Goal: Task Accomplishment & Management: Use online tool/utility

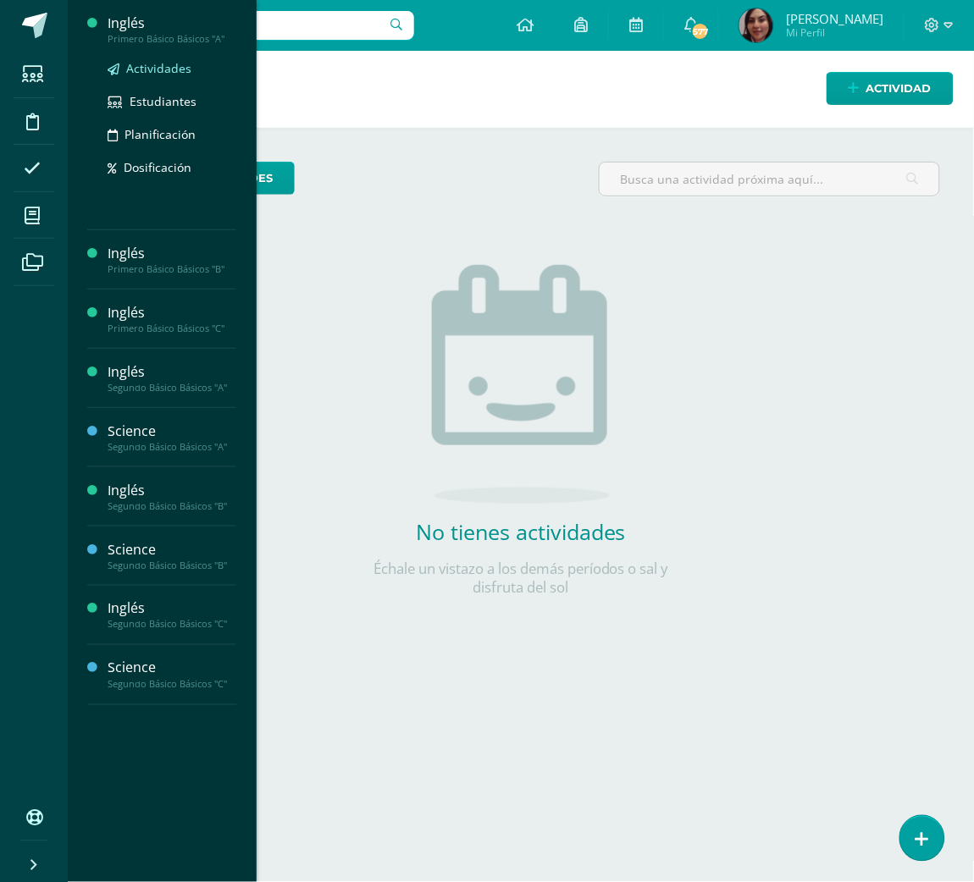
click at [165, 71] on span "Actividades" at bounding box center [158, 68] width 65 height 16
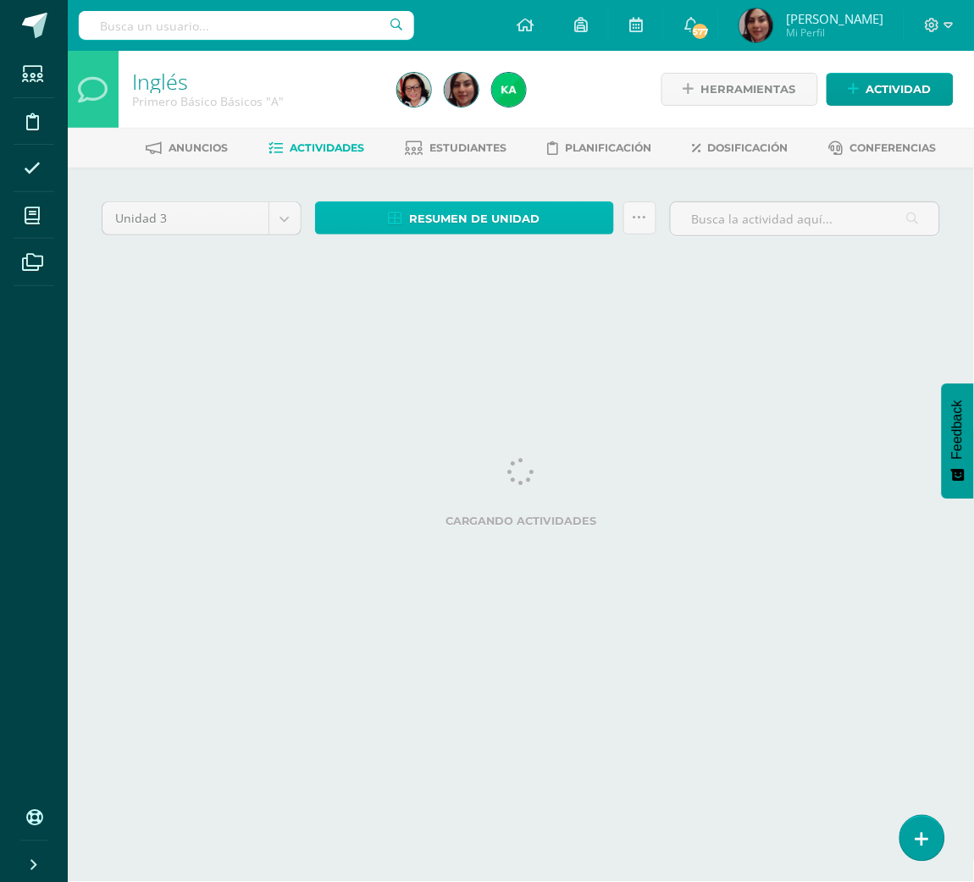
click at [506, 212] on span "Resumen de unidad" at bounding box center [475, 218] width 130 height 31
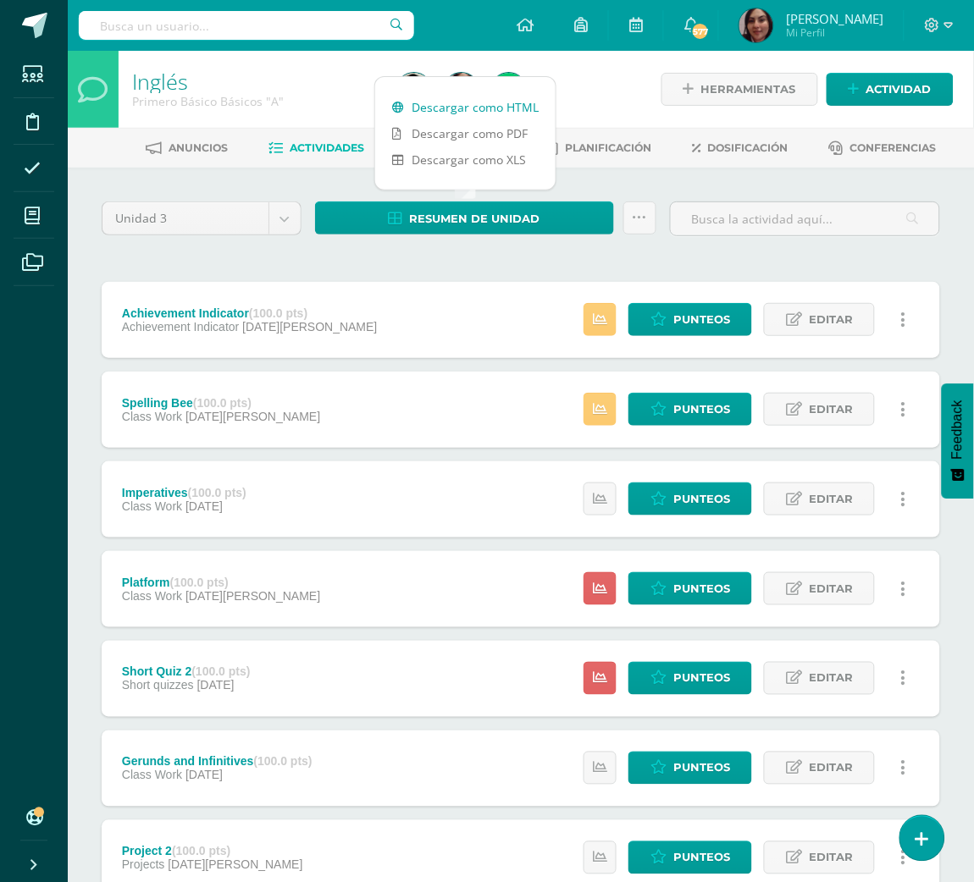
click at [467, 100] on link "Descargar como HTML" at bounding box center [465, 107] width 180 height 26
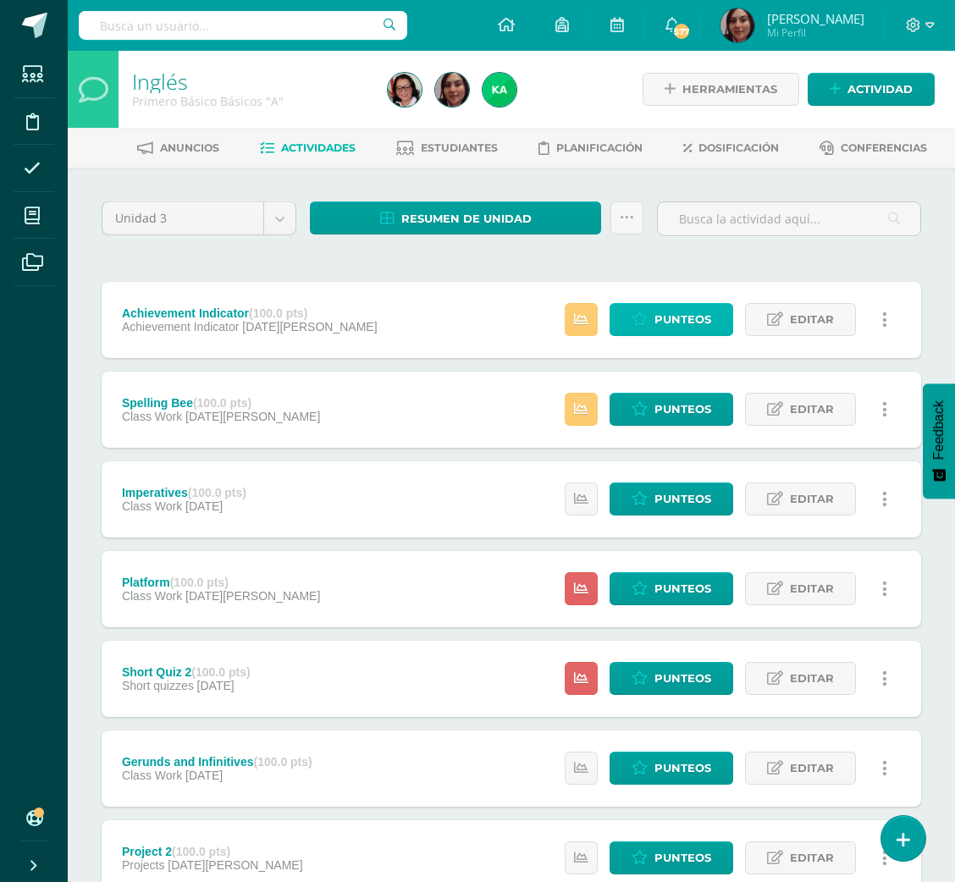
click at [682, 318] on span "Punteos" at bounding box center [683, 319] width 57 height 31
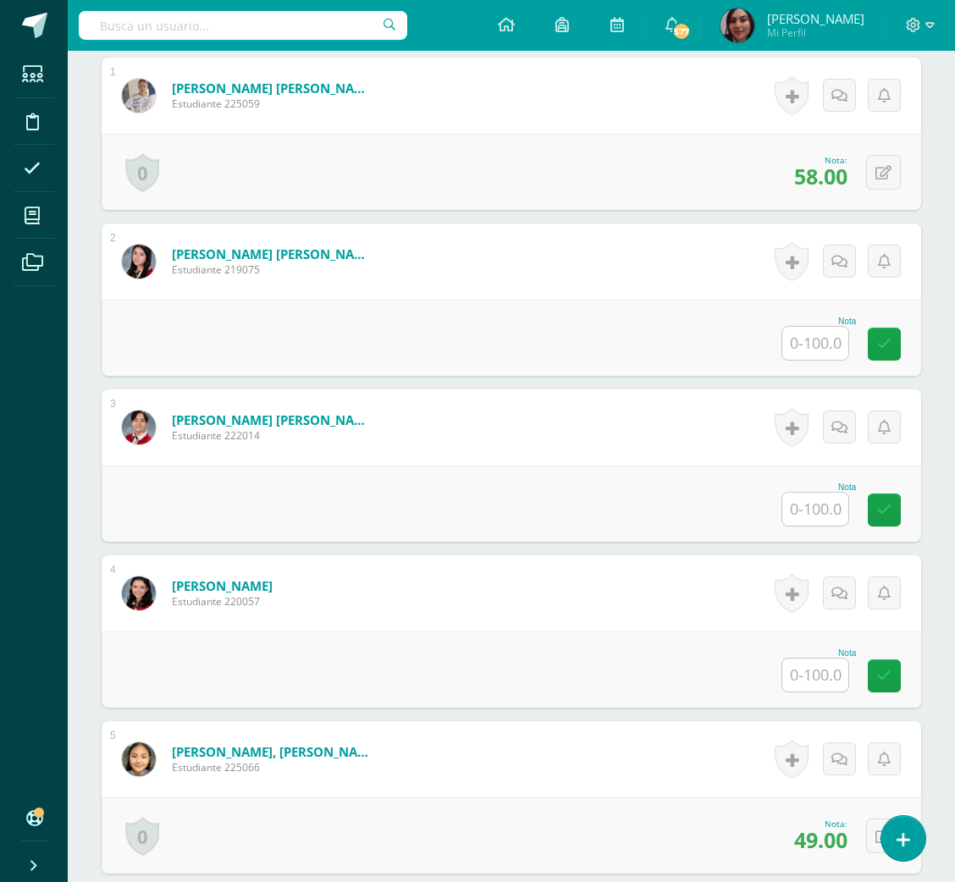
scroll to position [523, 0]
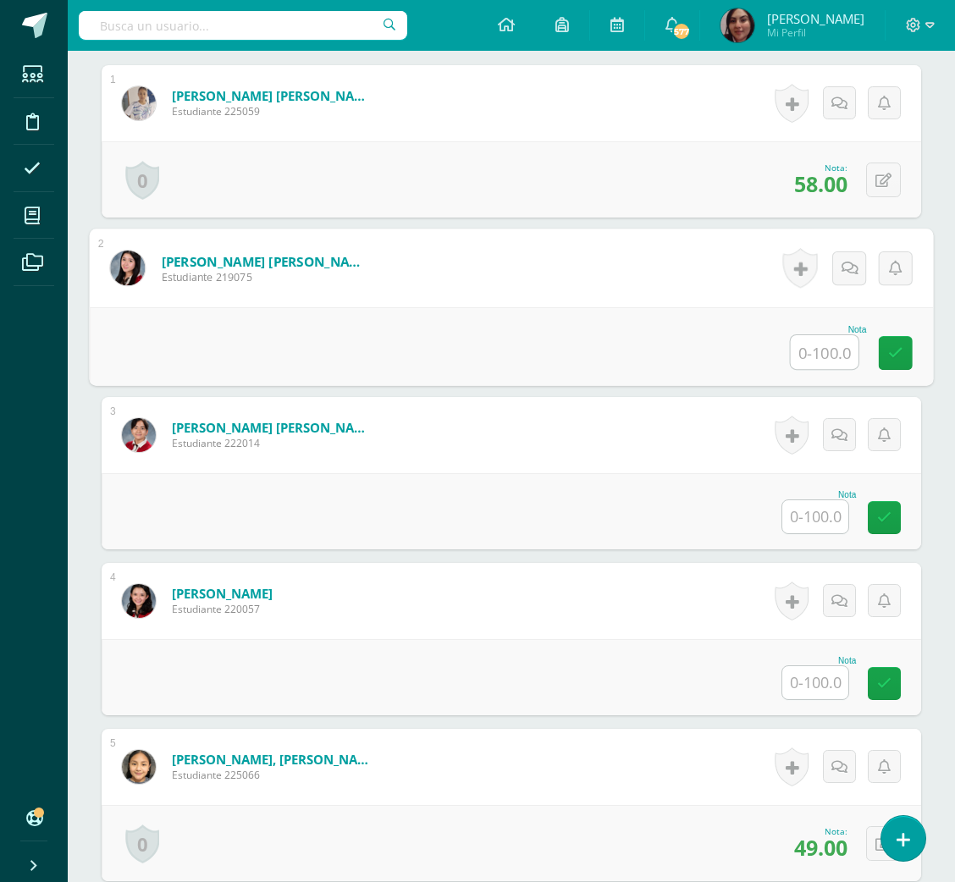
click at [791, 342] on input "text" at bounding box center [825, 352] width 68 height 34
type input "77"
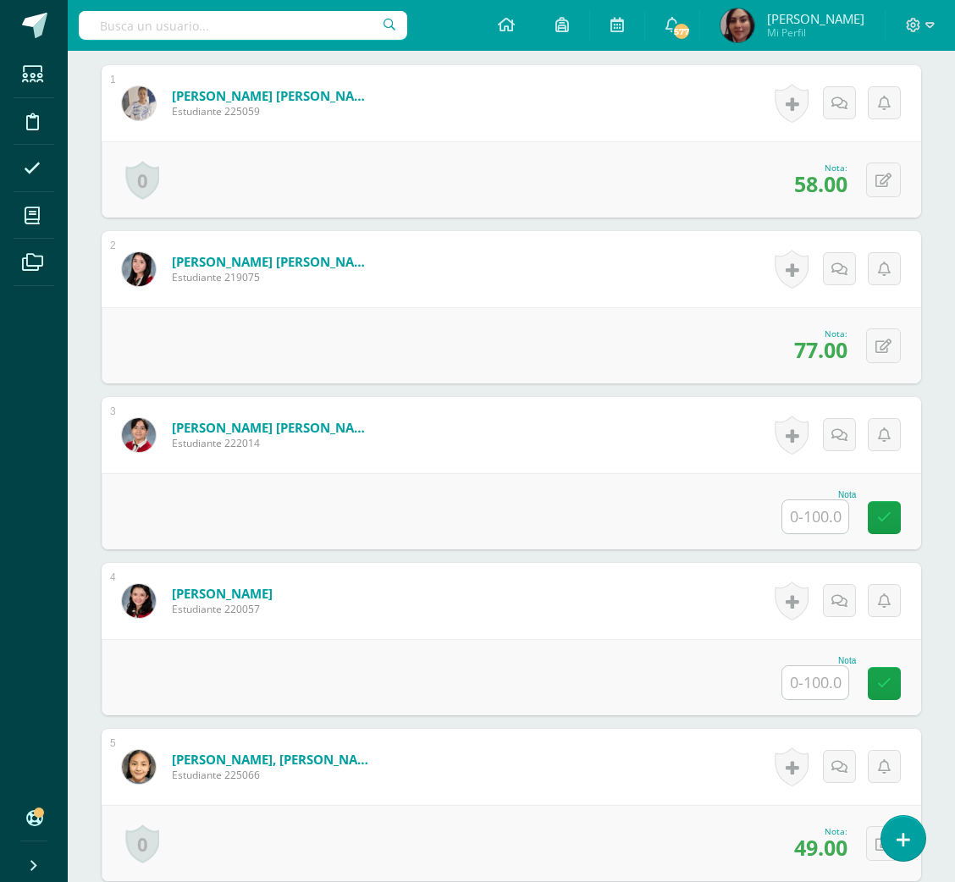
scroll to position [1092, 0]
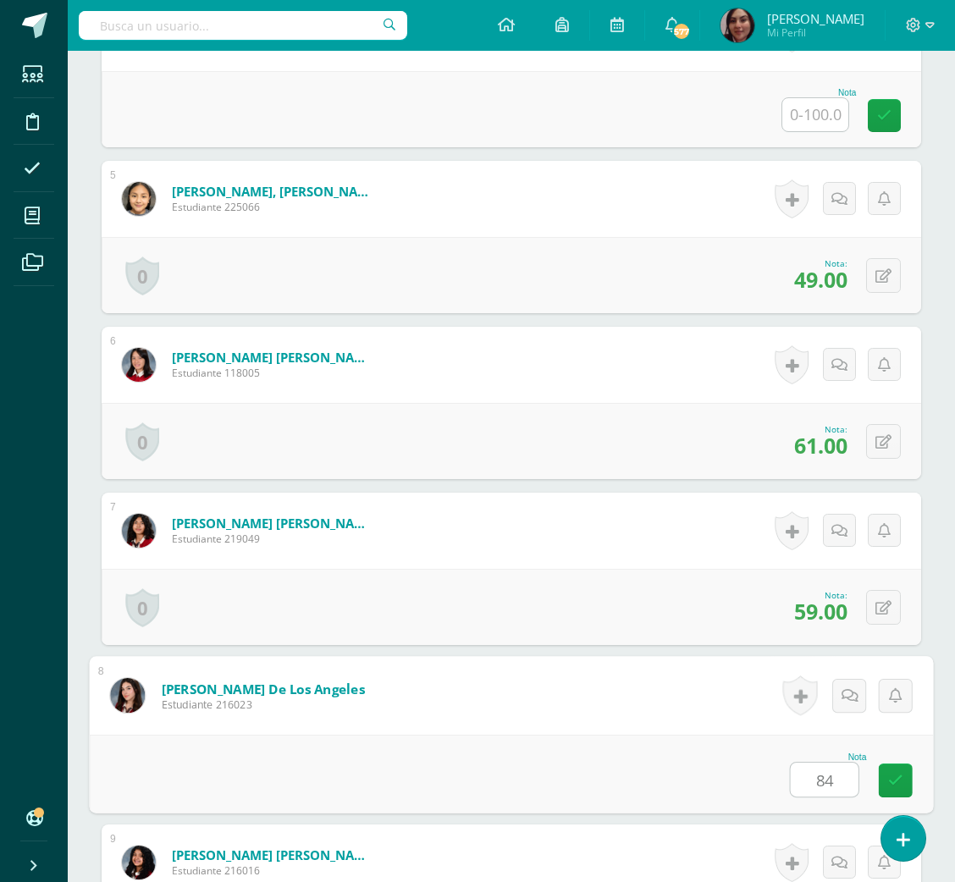
type input "84"
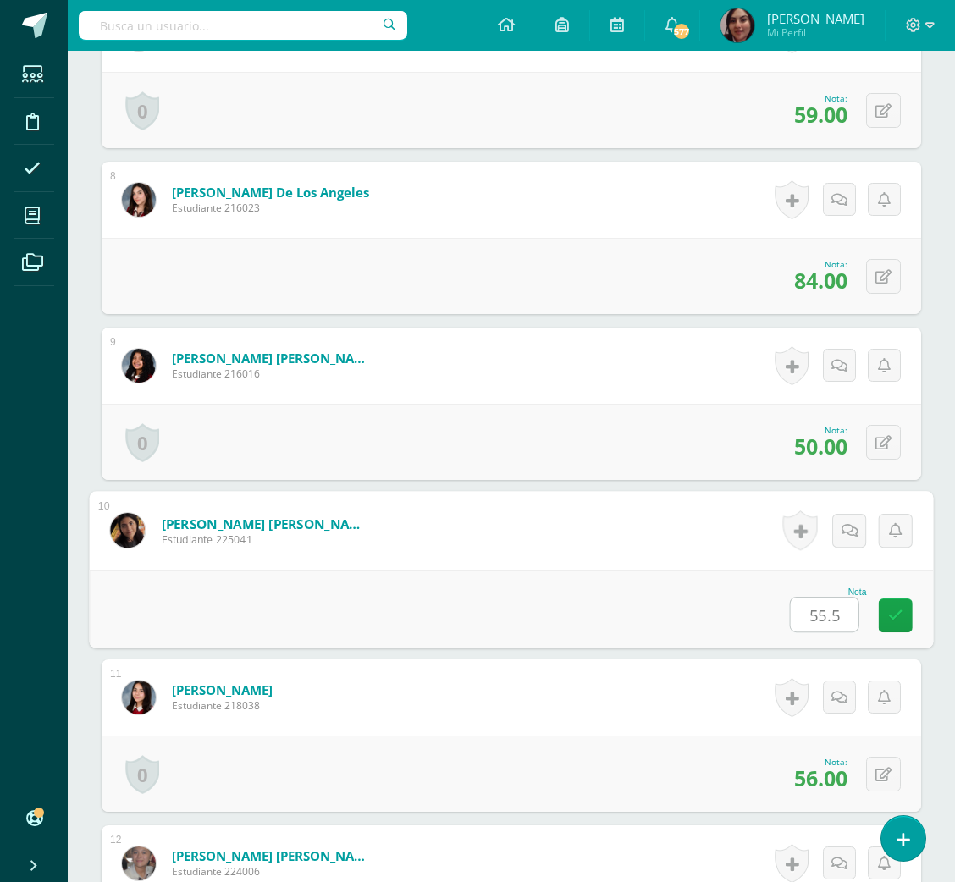
type input "55.5"
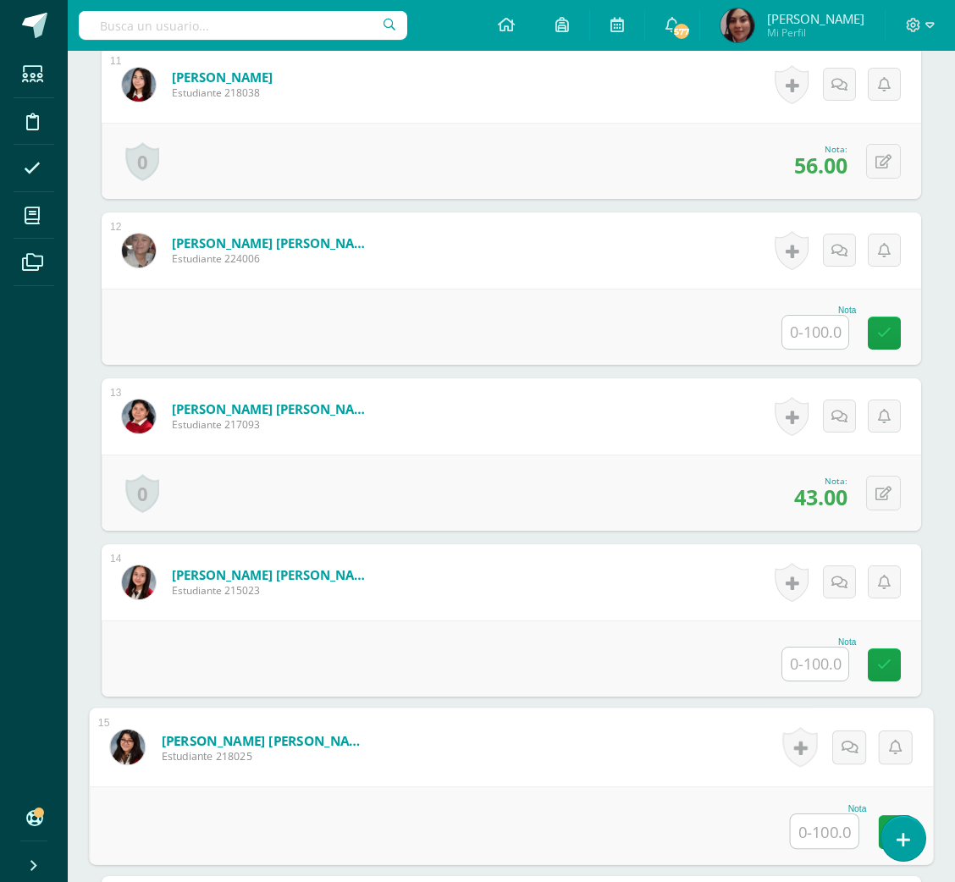
scroll to position [2060, 0]
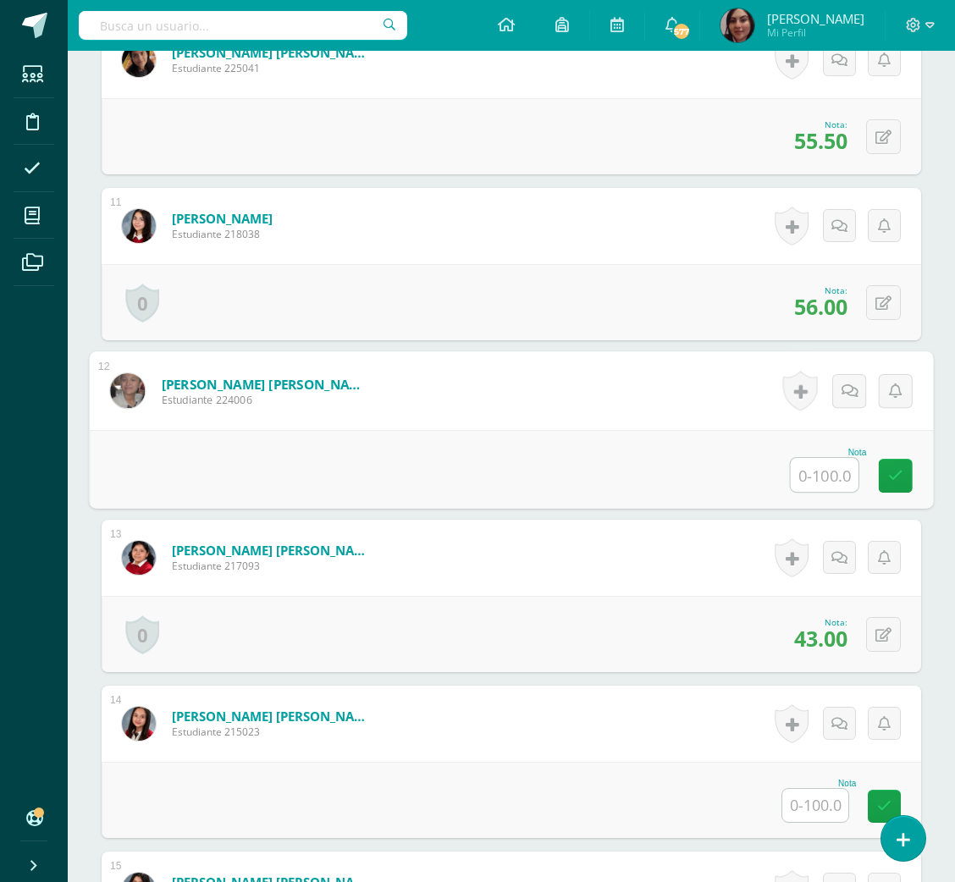
click at [810, 472] on input "text" at bounding box center [825, 475] width 68 height 34
type input "55"
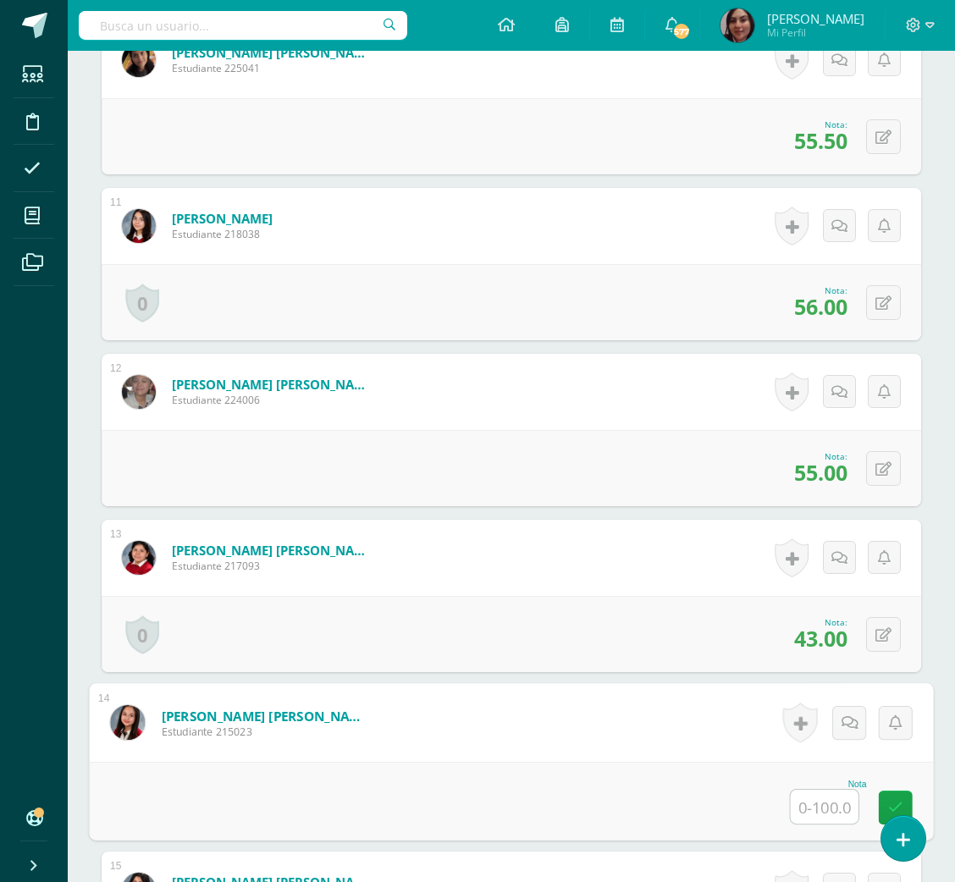
scroll to position [2537, 0]
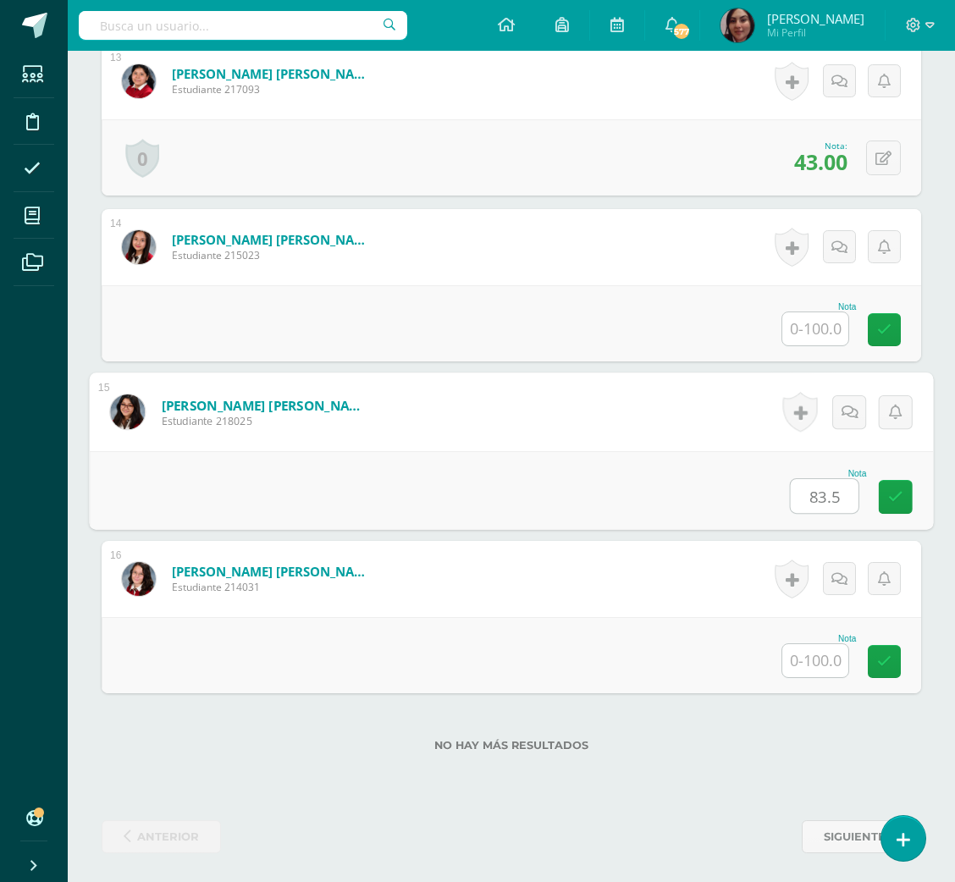
type input "83.5"
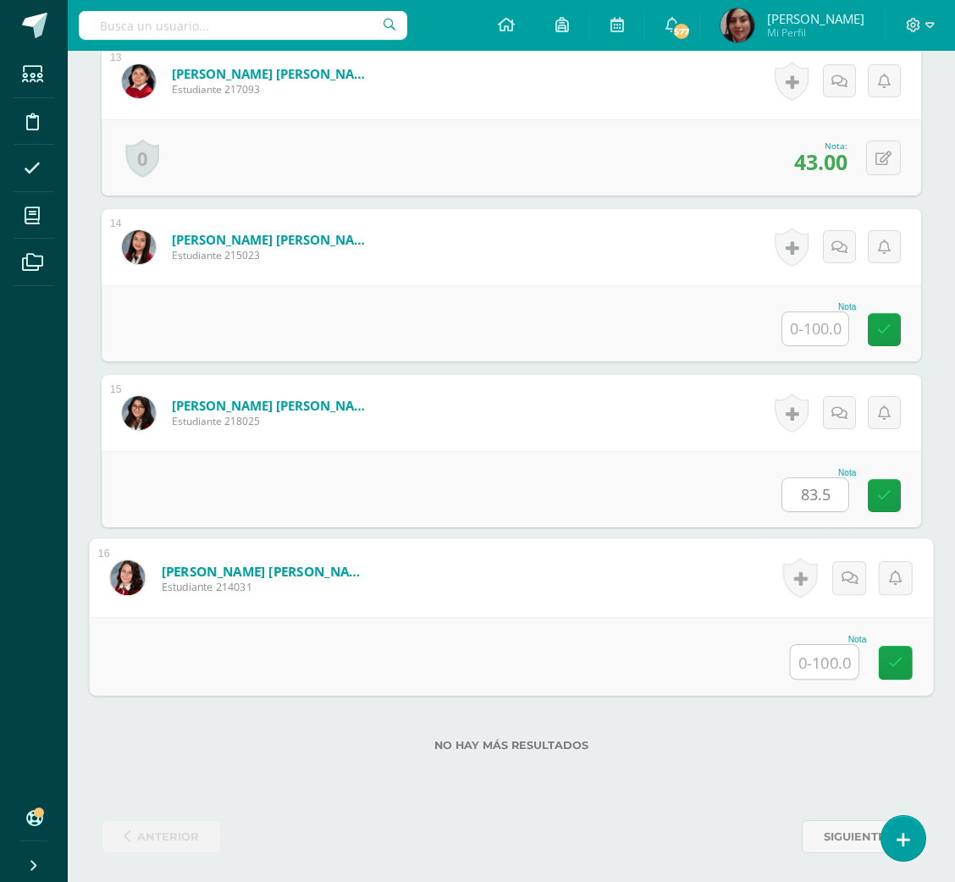
click at [693, 713] on div "No hay más resultados" at bounding box center [512, 733] width 820 height 79
click at [888, 495] on icon at bounding box center [884, 496] width 14 height 14
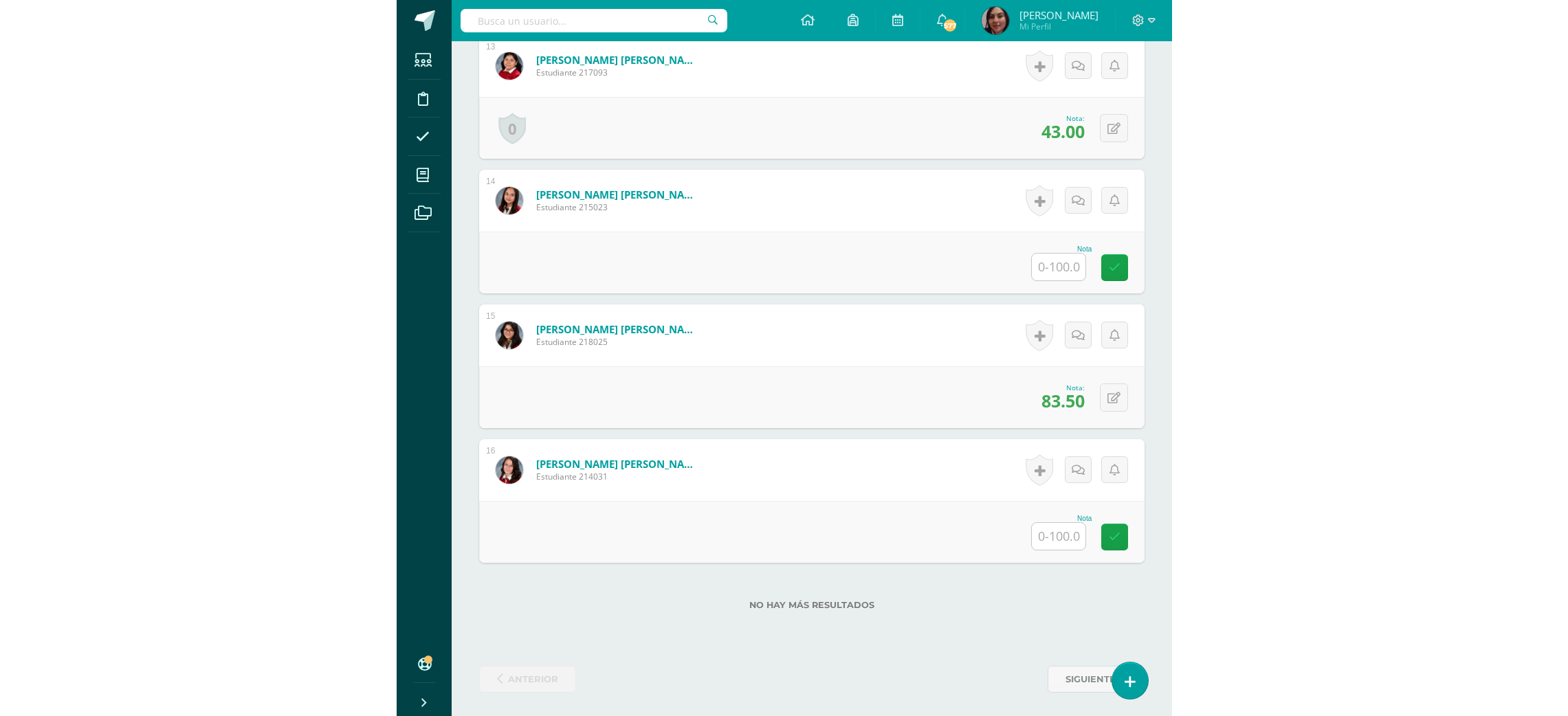
scroll to position [1070, 0]
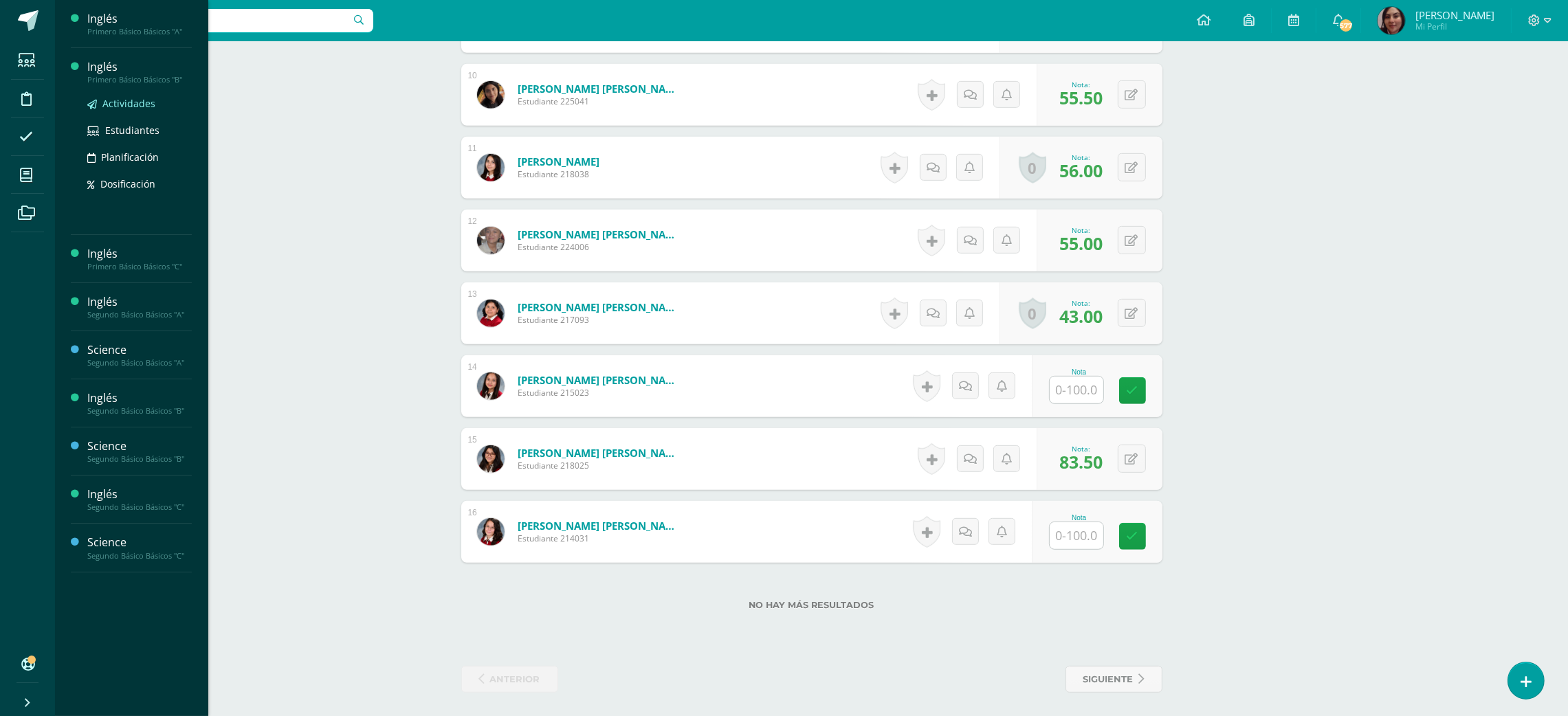
click at [137, 106] on span "Actividades" at bounding box center [128, 103] width 53 height 13
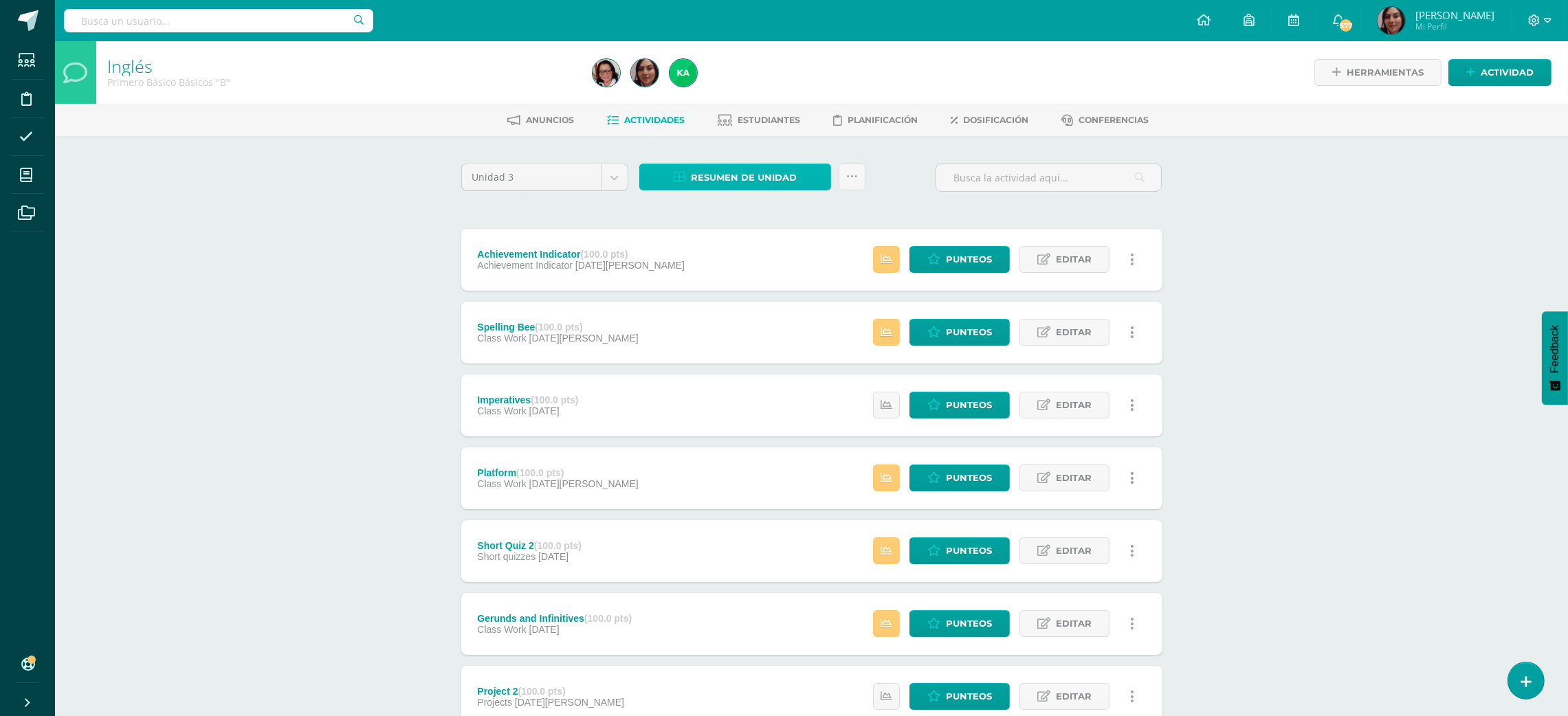
click at [743, 168] on span "Resumen de unidad" at bounding box center [743, 177] width 106 height 25
click at [734, 87] on link "Descargar como HTML" at bounding box center [735, 87] width 146 height 21
click at [952, 260] on span "Punteos" at bounding box center [968, 259] width 46 height 25
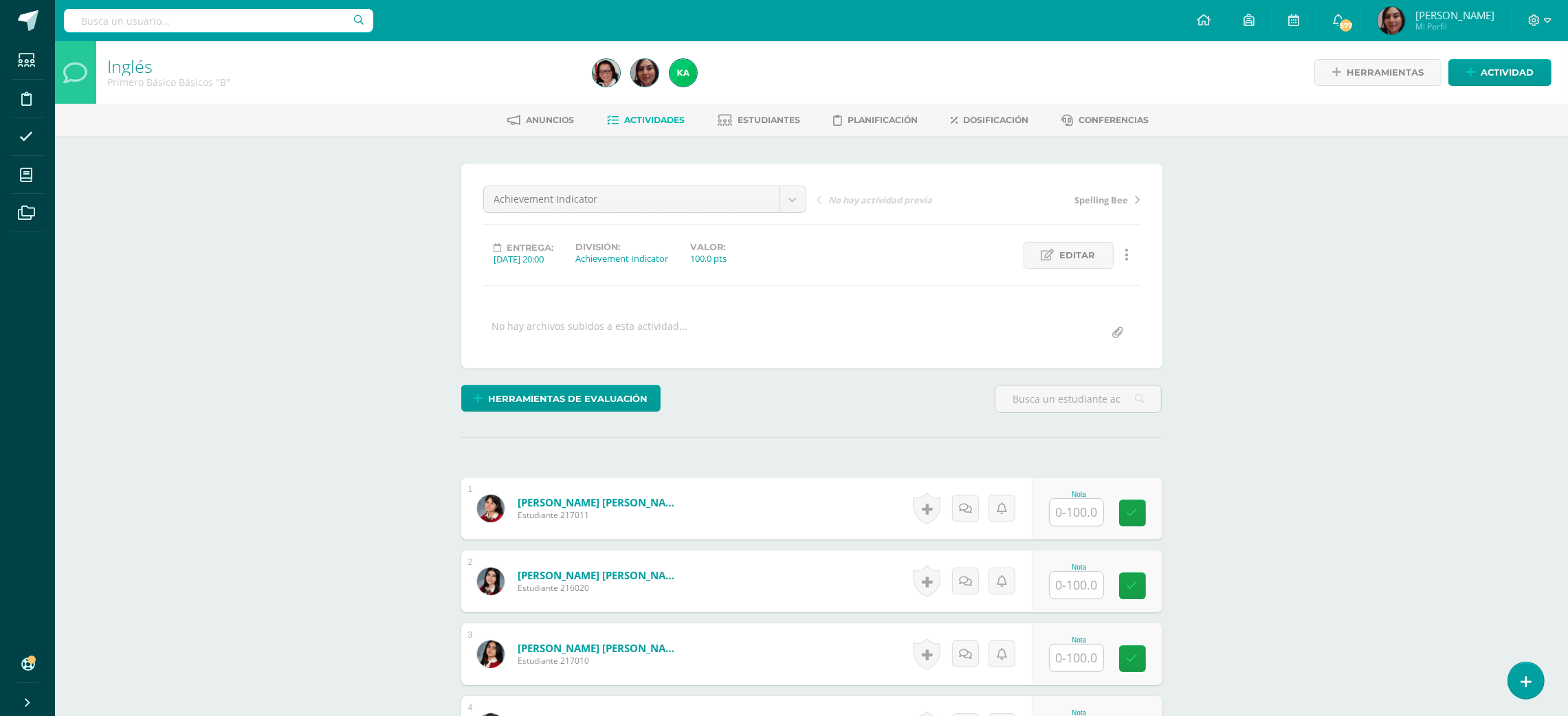
scroll to position [1, 0]
click at [1078, 576] on input "text" at bounding box center [1084, 585] width 55 height 28
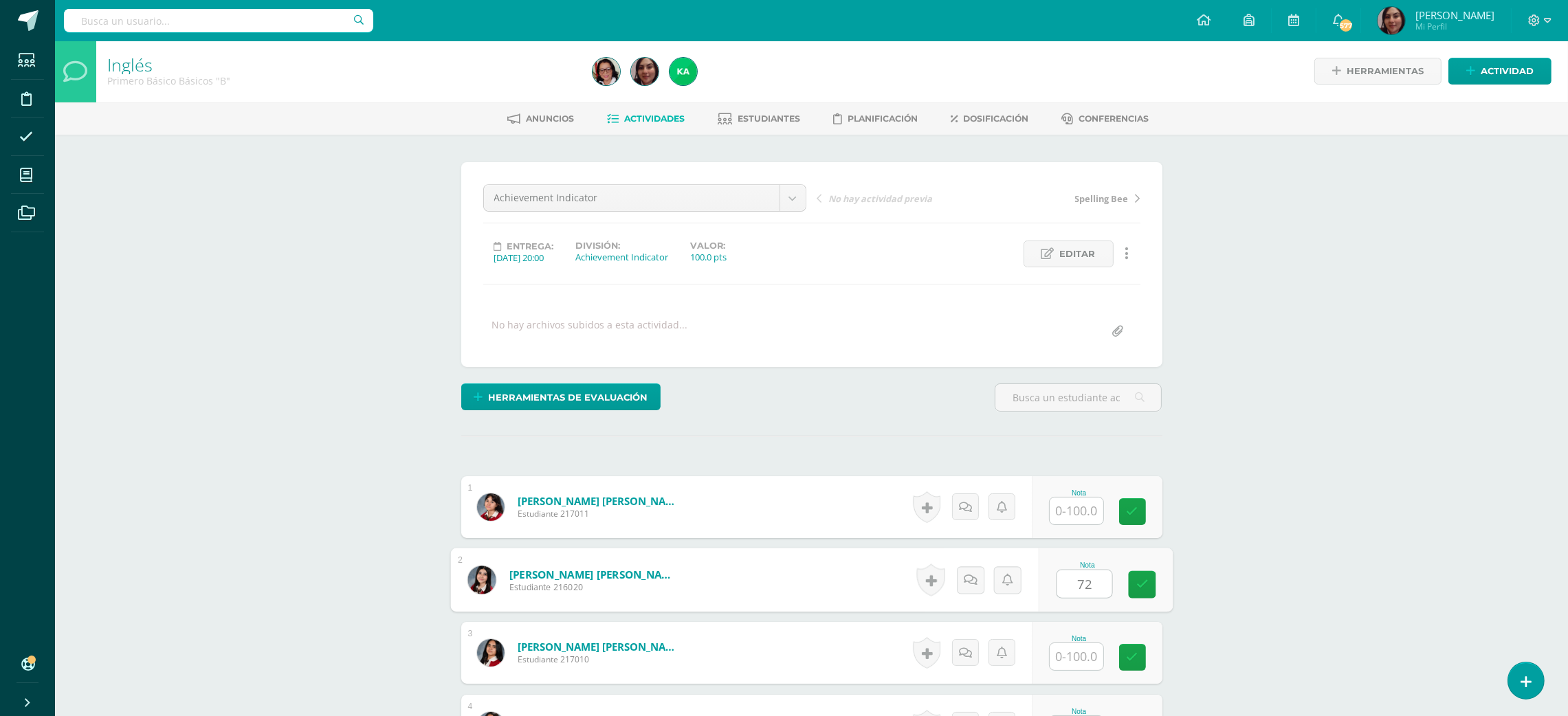
type input "72"
type input "76"
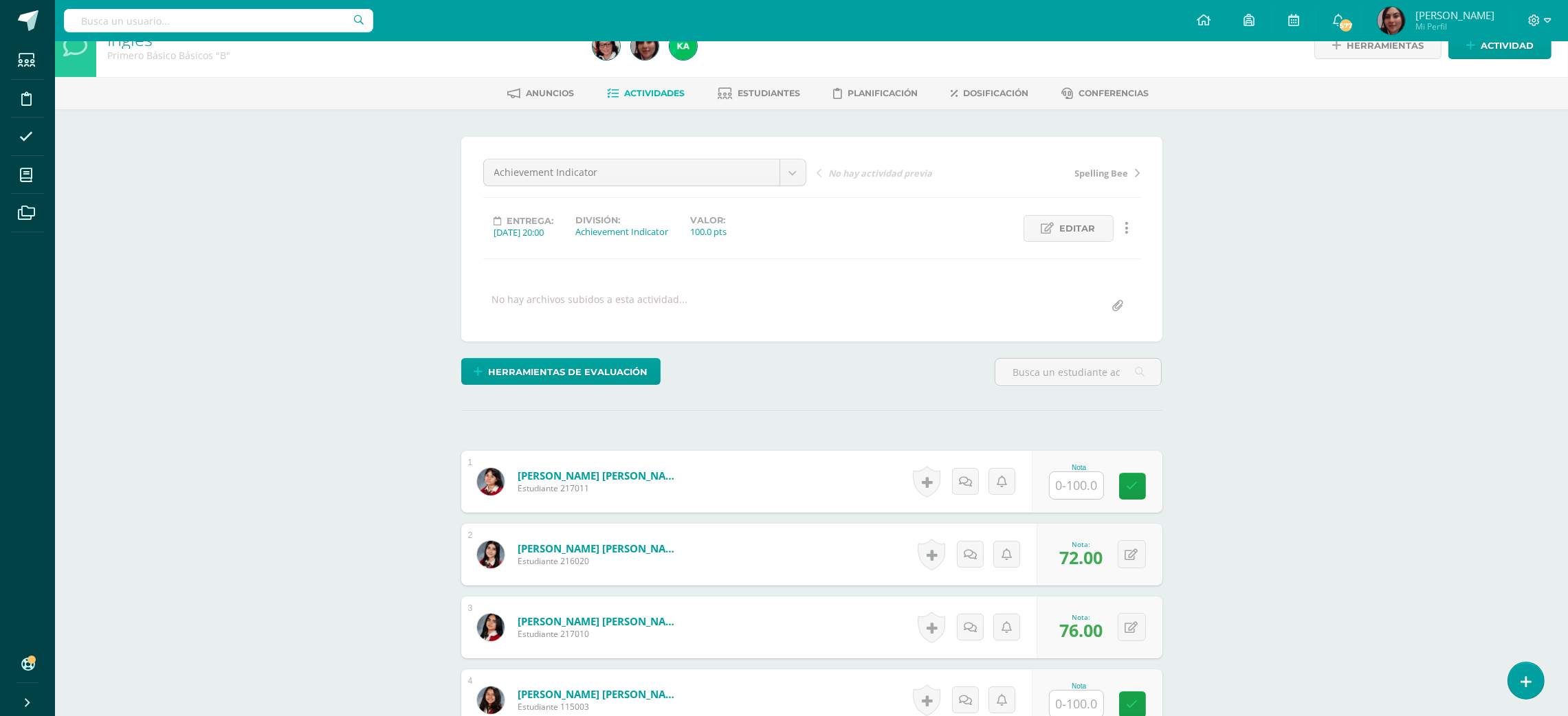
scroll to position [445, 0]
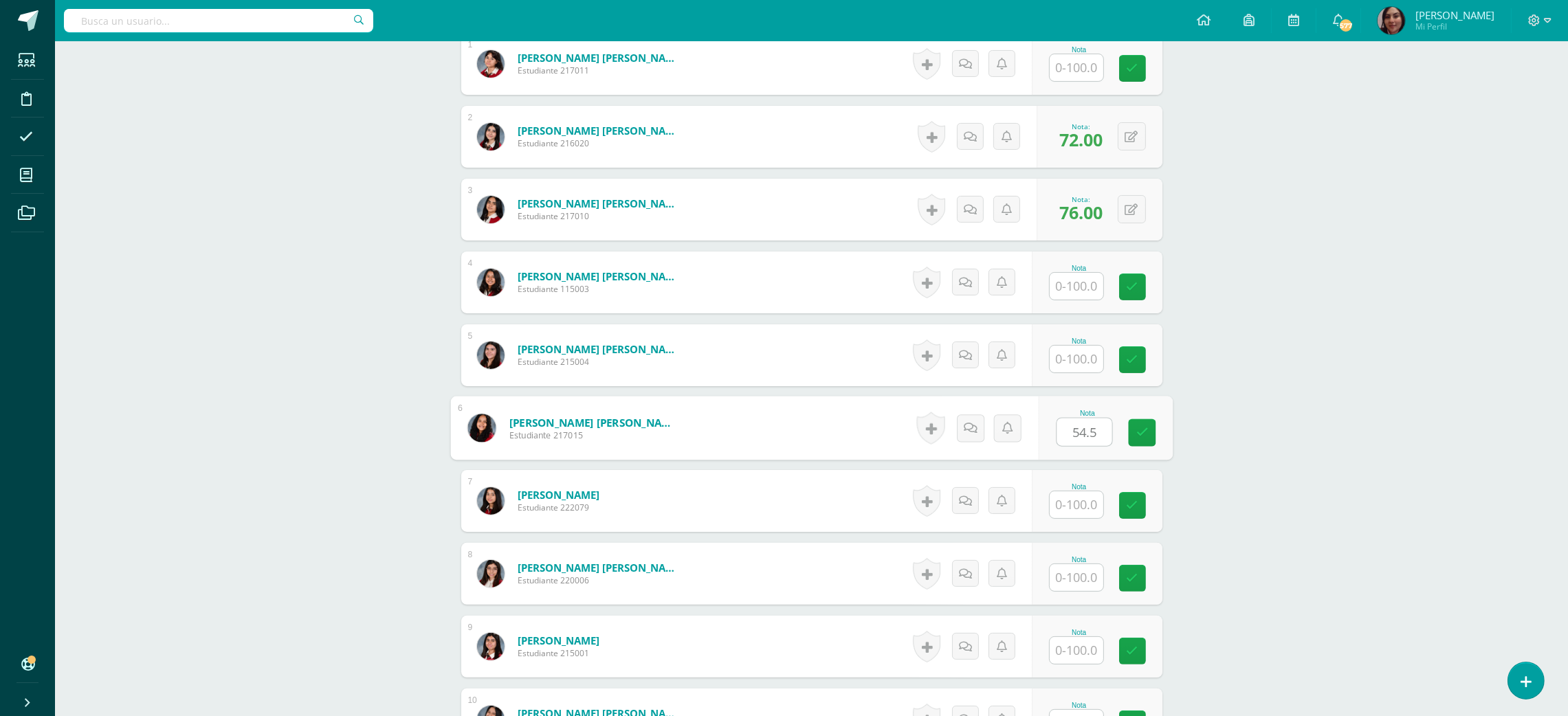
type input "54.5"
type input "61.5"
type input "86"
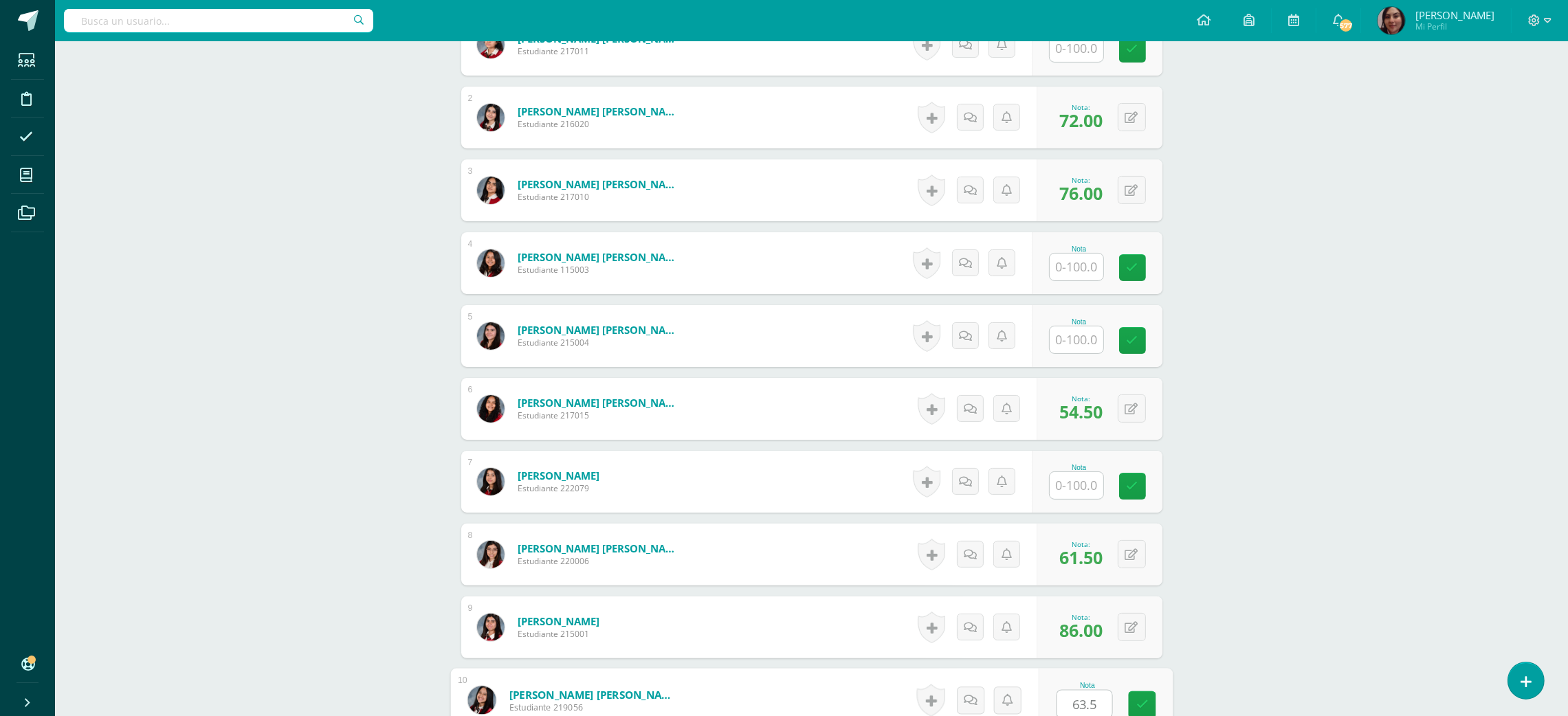
type input "63.5"
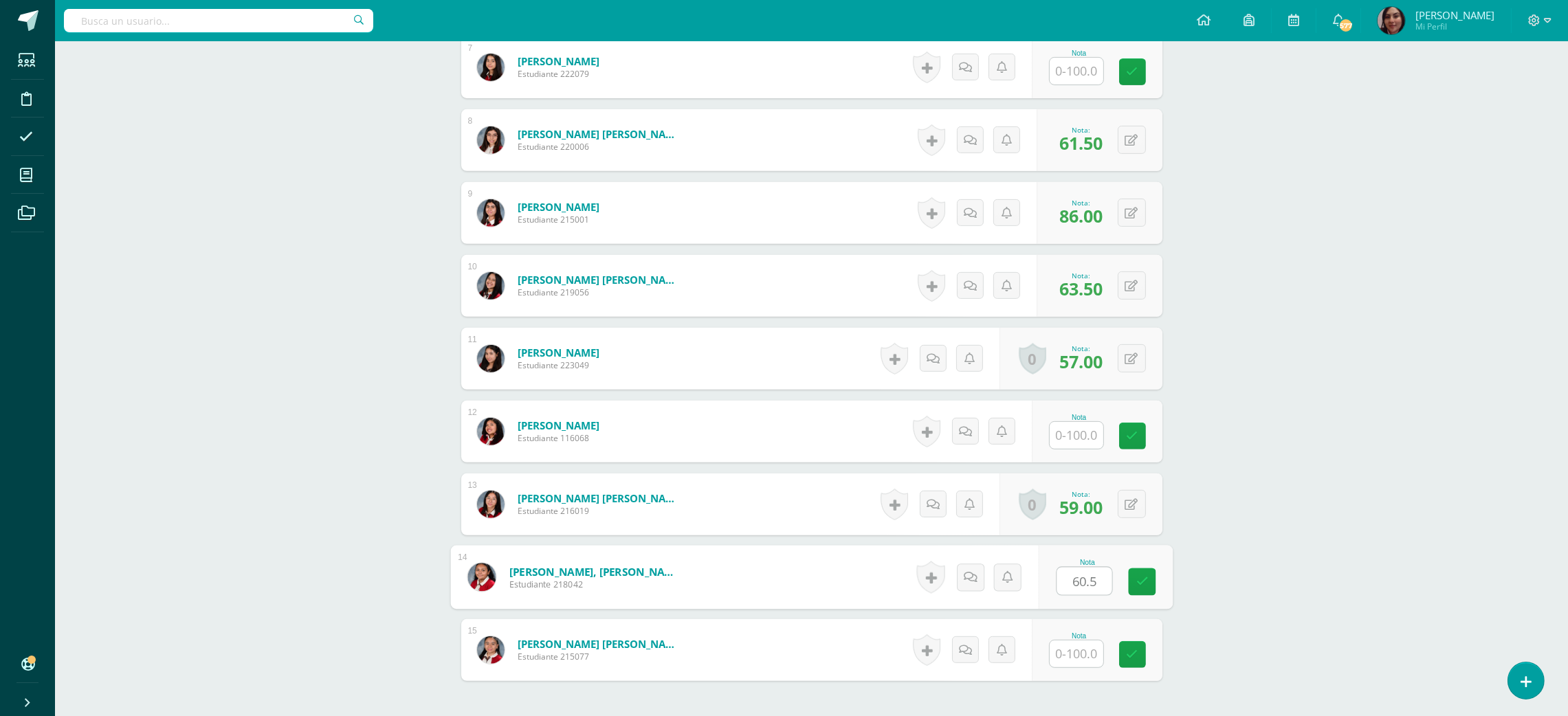
type input "60.5"
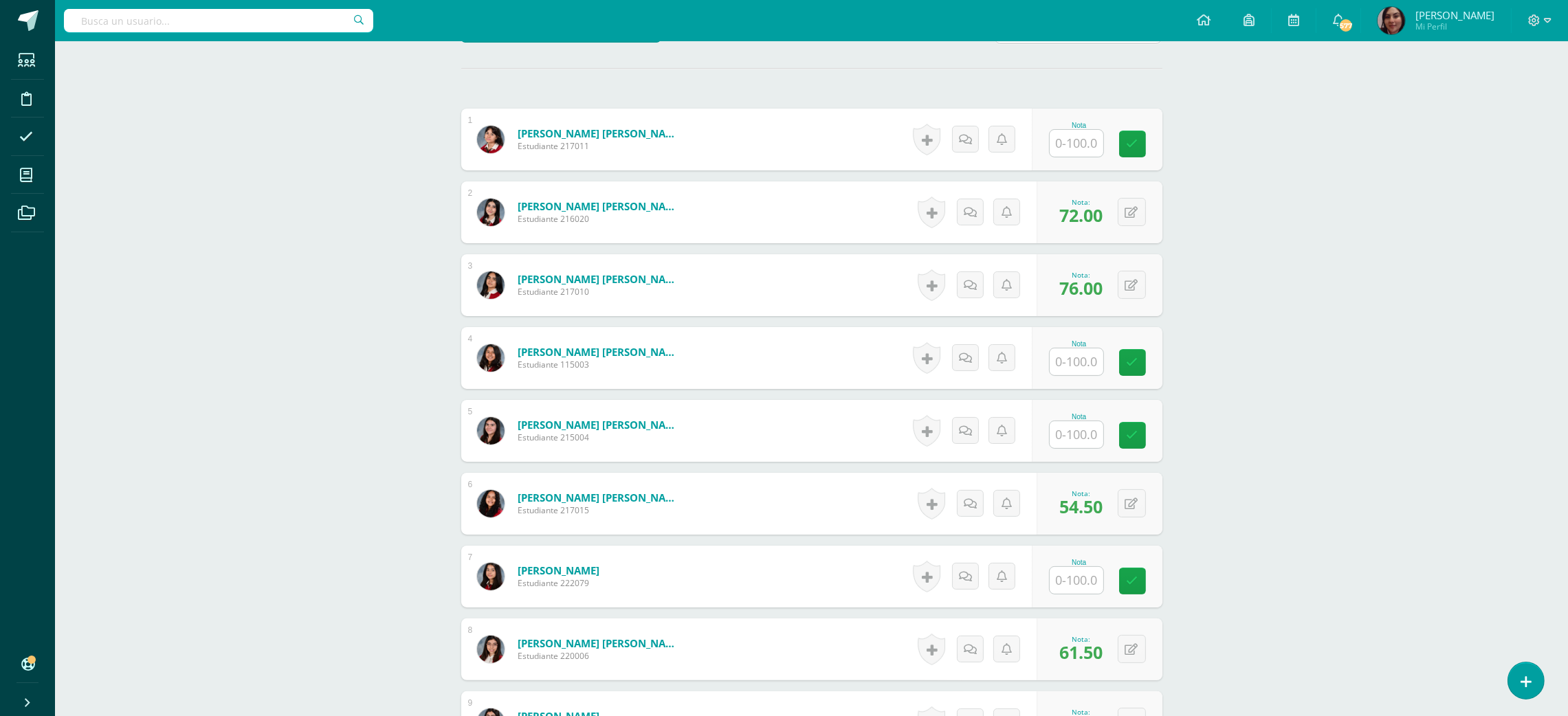
scroll to position [0, 0]
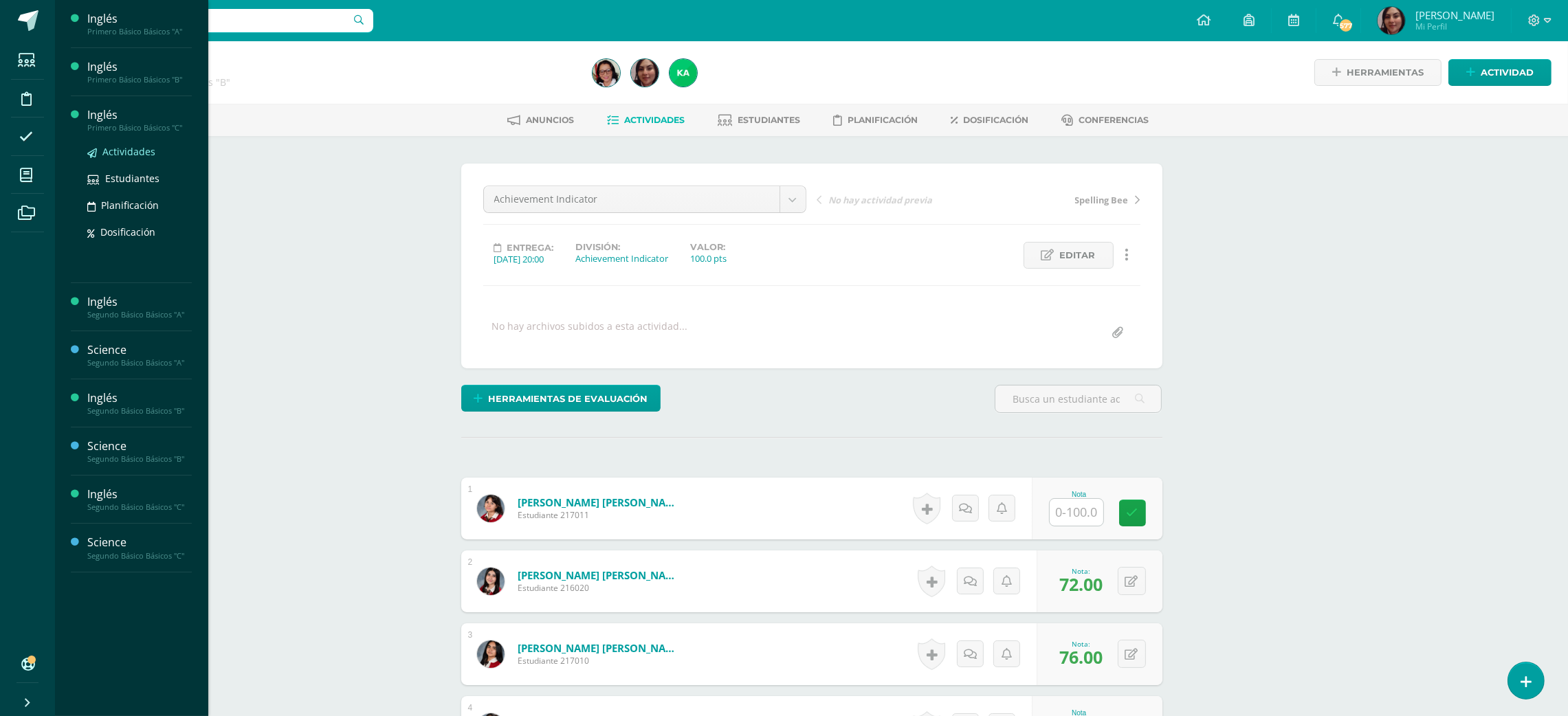
click at [132, 144] on link "Actividades" at bounding box center [140, 151] width 105 height 15
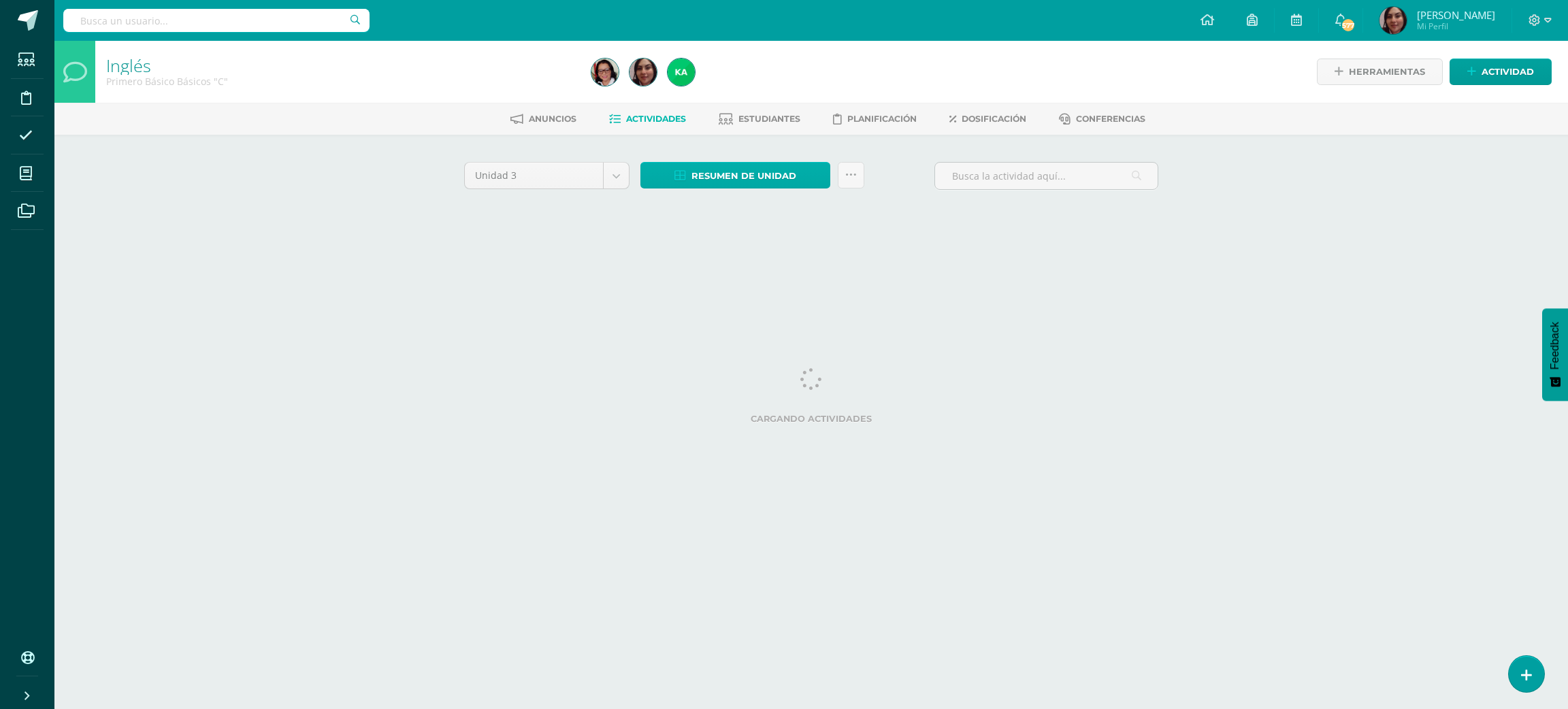
drag, startPoint x: 731, startPoint y: 161, endPoint x: 734, endPoint y: 170, distance: 9.5
click at [734, 170] on div "Unidad 3 Unidad 1 Unidad 2 Unidad 3 Unidad 4 Resumen de unidad Descargar como H…" at bounding box center [811, 195] width 748 height 119
click at [734, 170] on span "Resumen de unidad" at bounding box center [743, 175] width 104 height 25
click at [732, 85] on link "Descargar como HTML" at bounding box center [736, 86] width 145 height 21
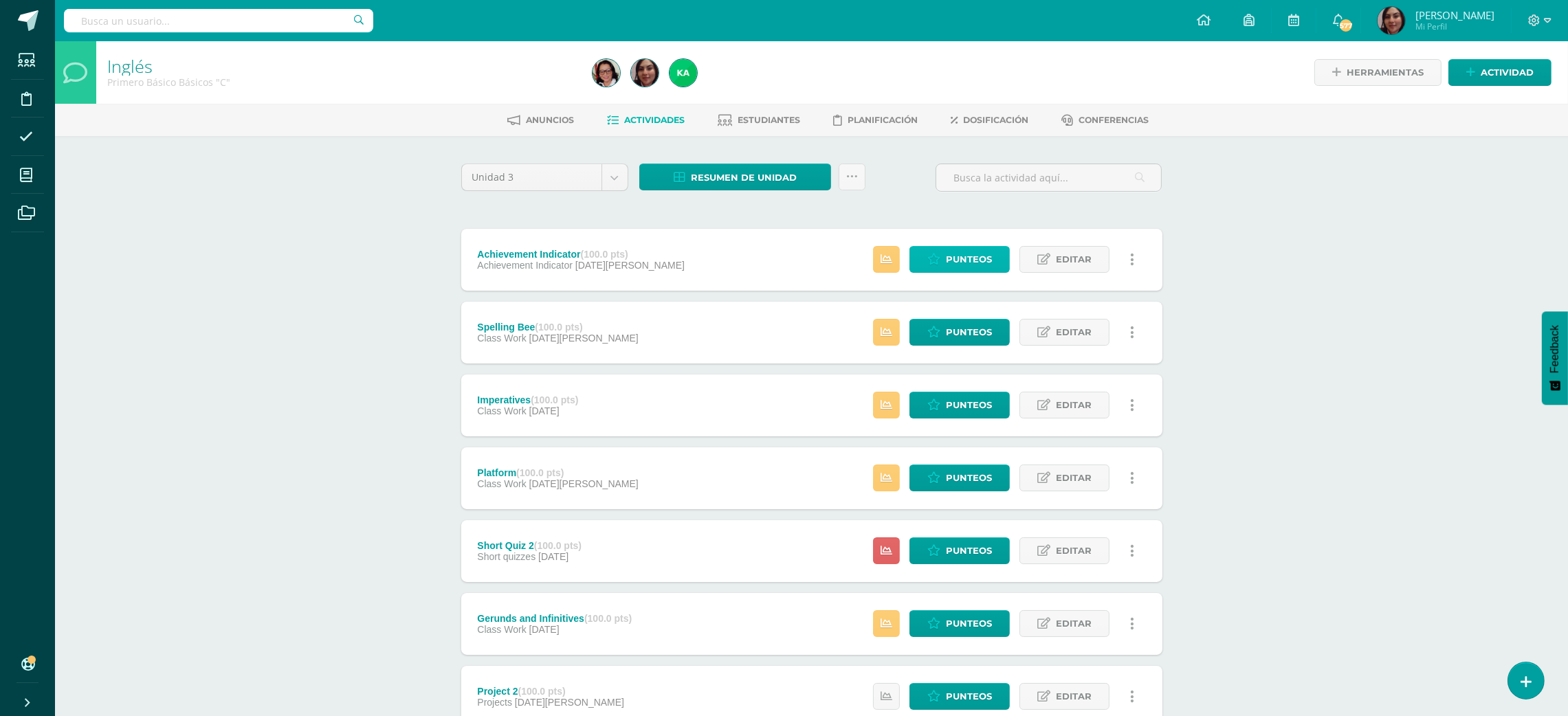
click at [958, 265] on span "Punteos" at bounding box center [968, 259] width 46 height 25
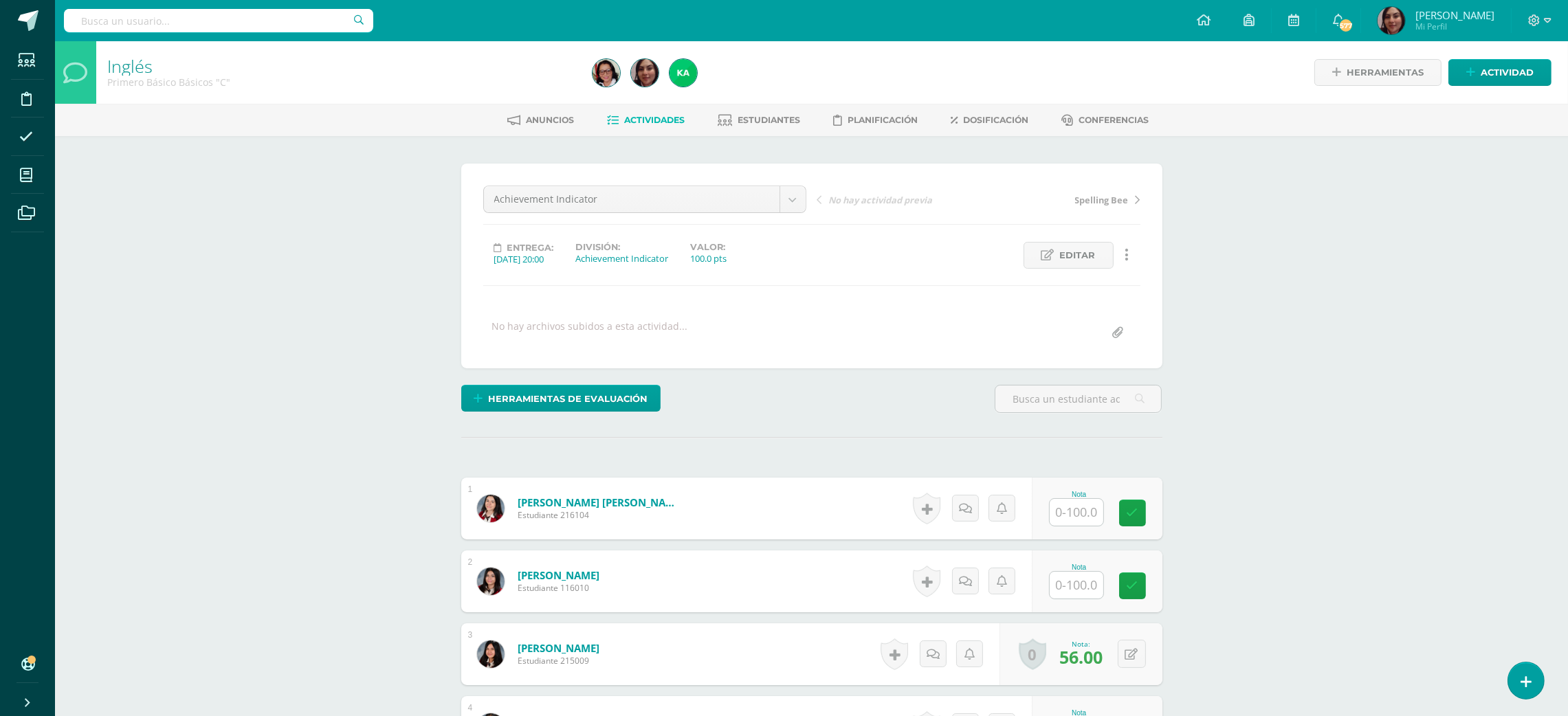
scroll to position [1, 0]
click at [1092, 576] on input "text" at bounding box center [1084, 585] width 55 height 28
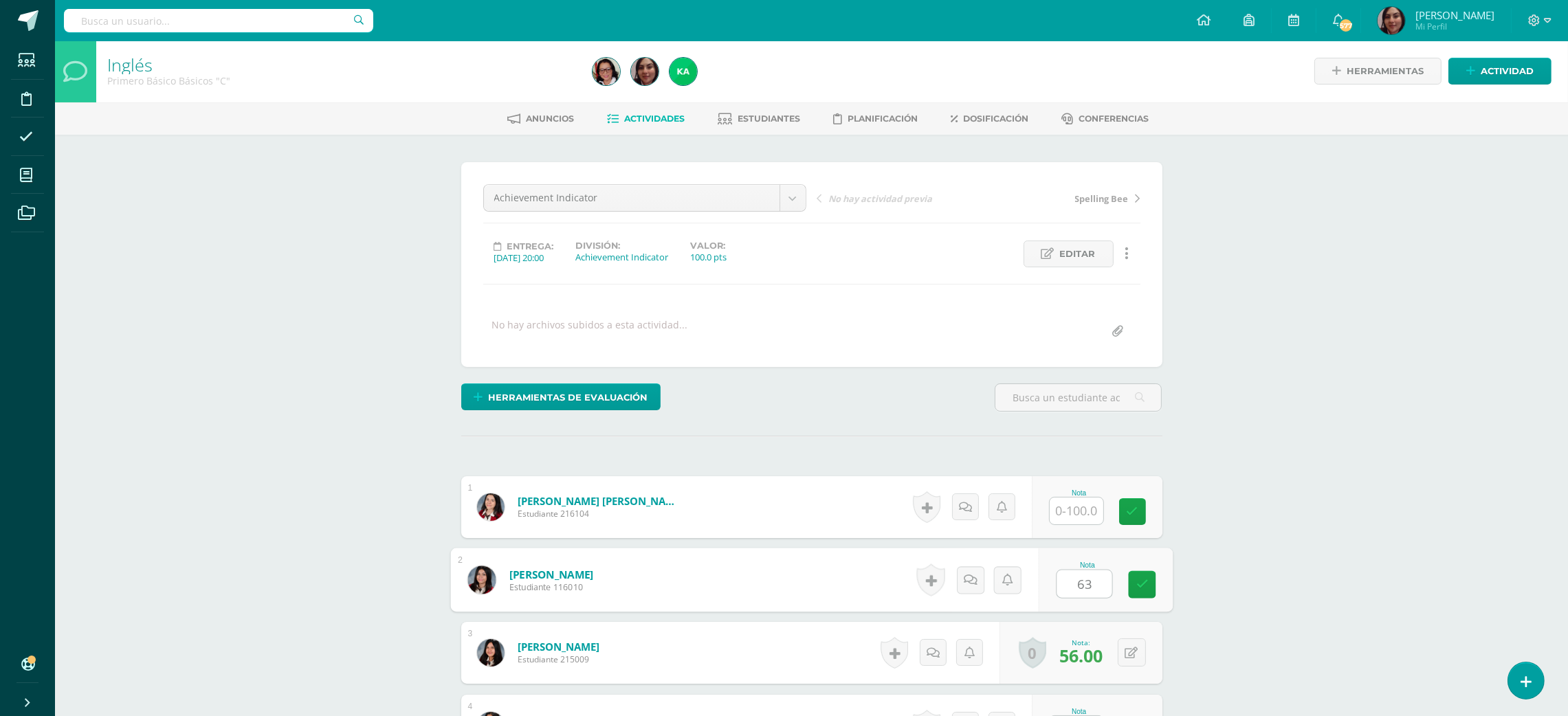
type input "63"
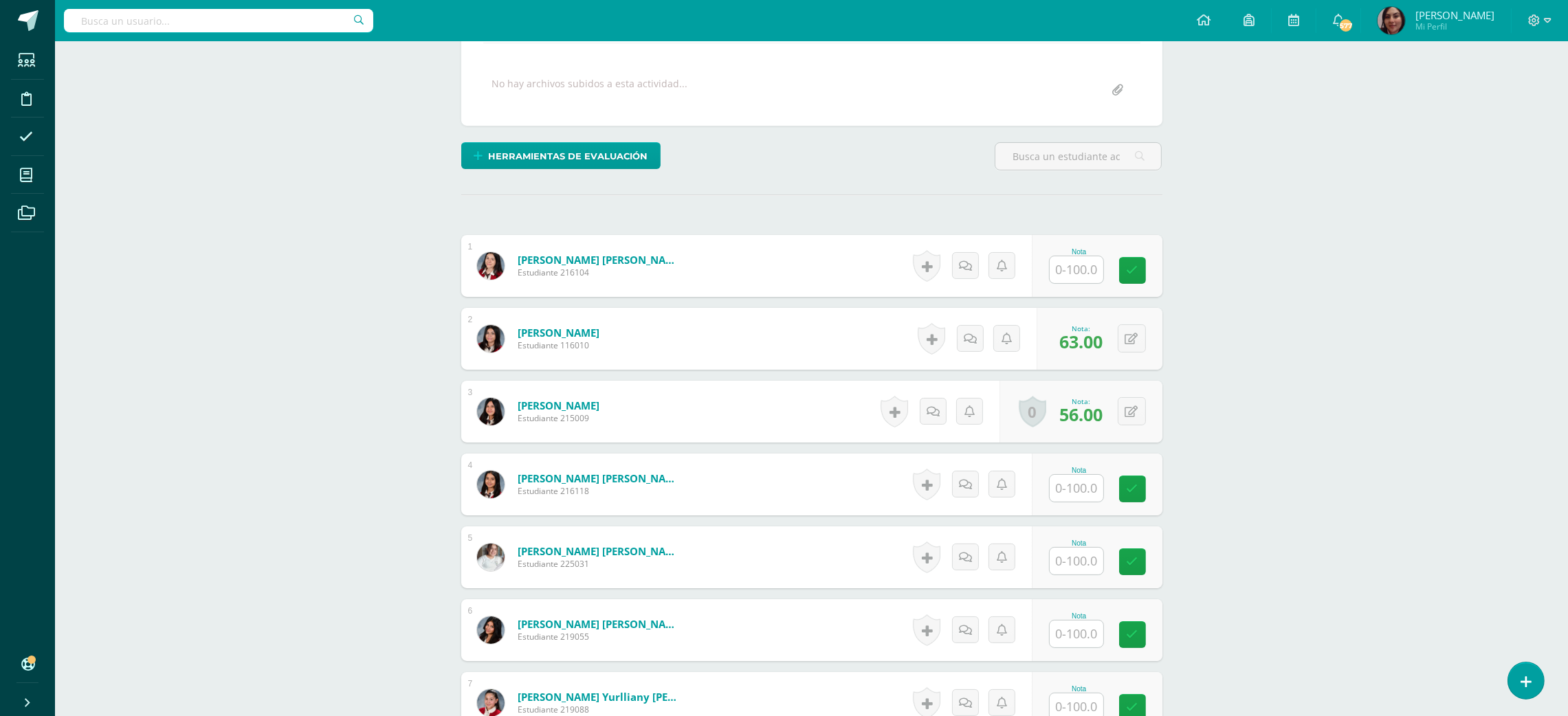
scroll to position [249, 0]
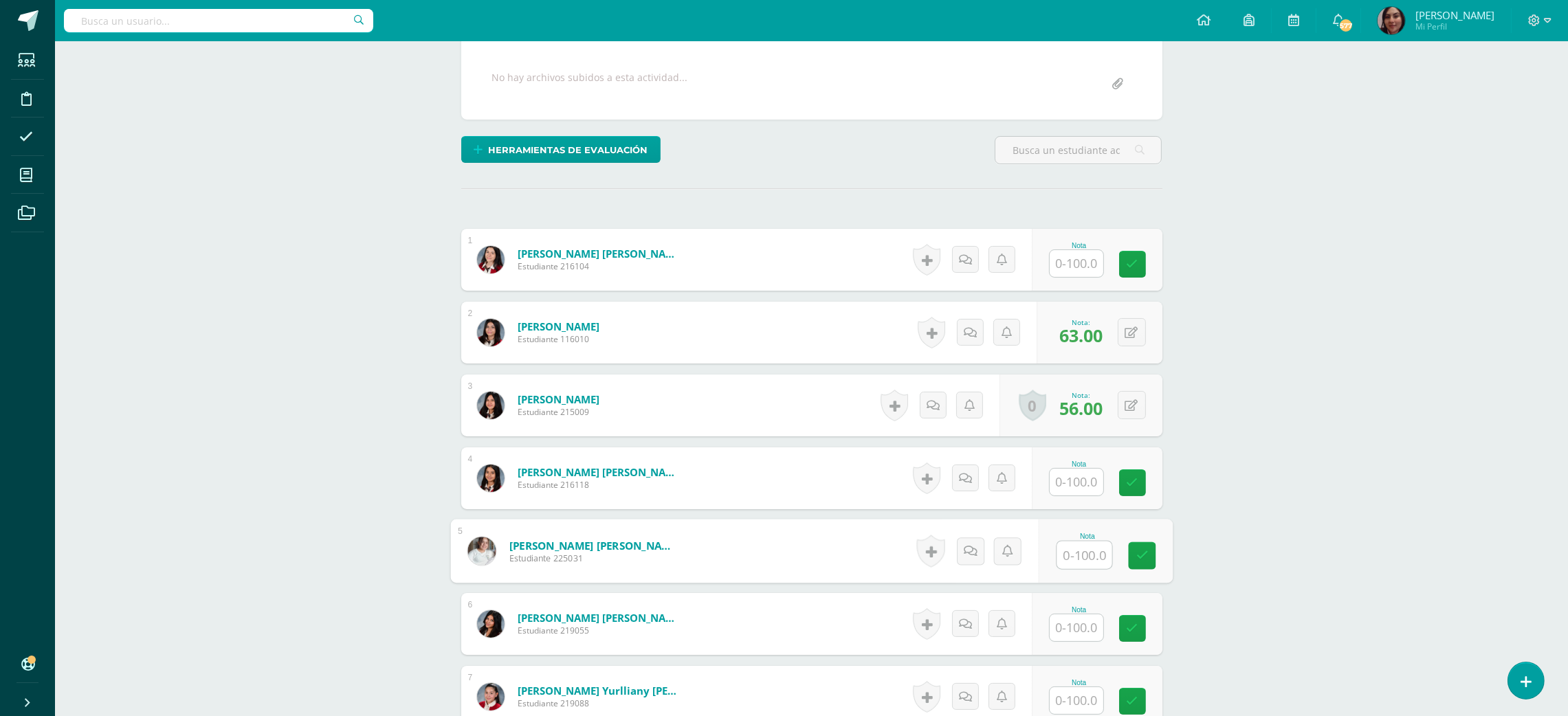
click at [1088, 552] on input "text" at bounding box center [1084, 555] width 55 height 28
type input "38.5"
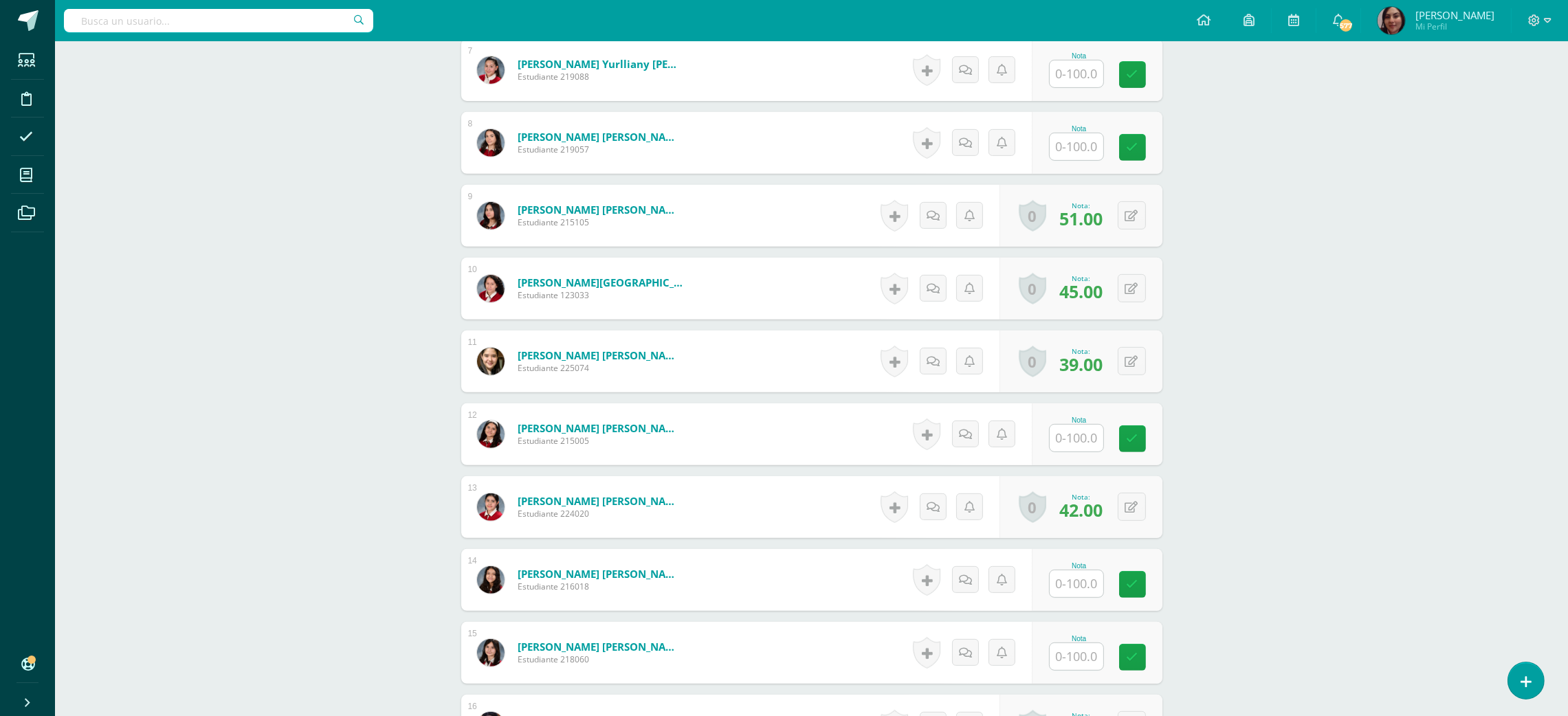
click at [1101, 572] on input "text" at bounding box center [1076, 584] width 54 height 27
type input "60.5"
type input "66"
click at [1083, 144] on input "text" at bounding box center [1084, 147] width 55 height 28
type input "65"
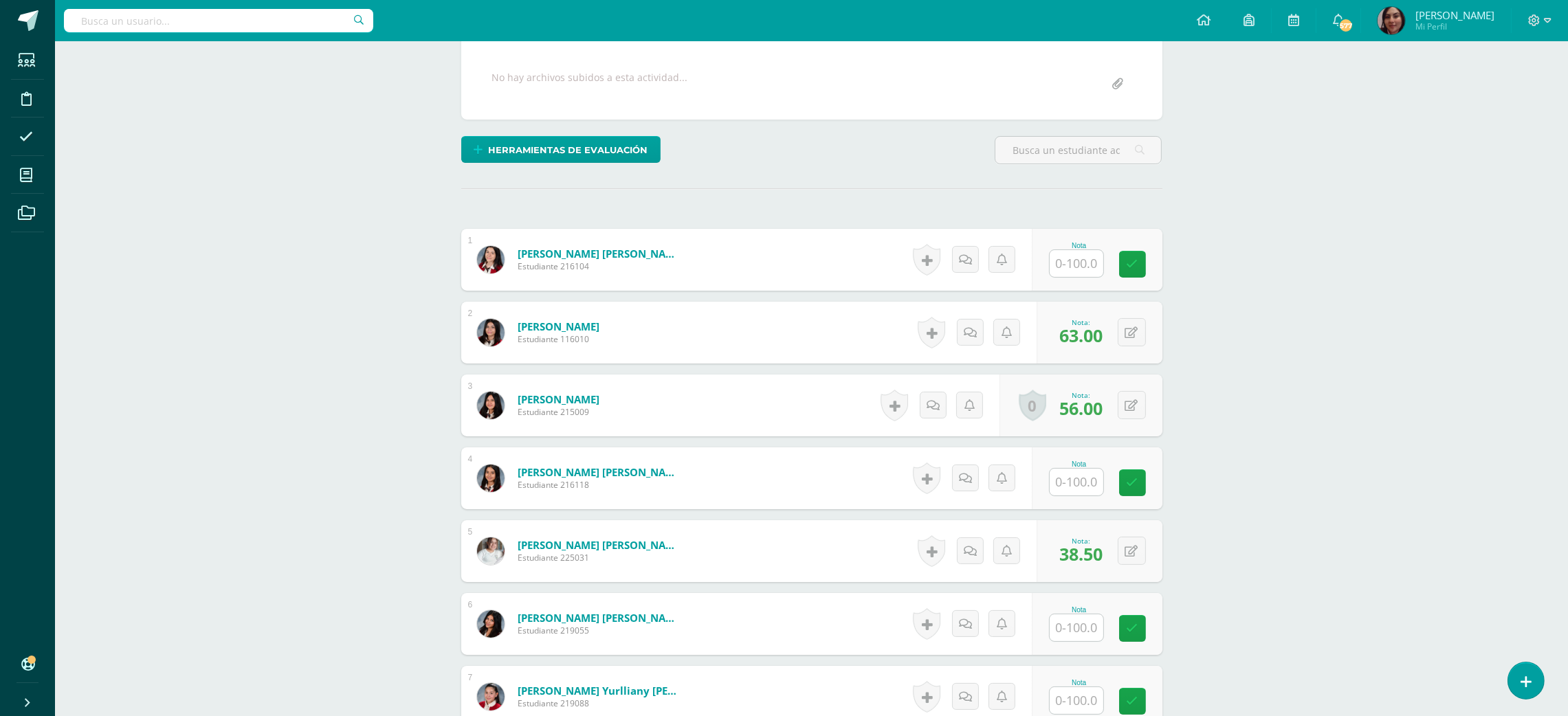
scroll to position [0, 0]
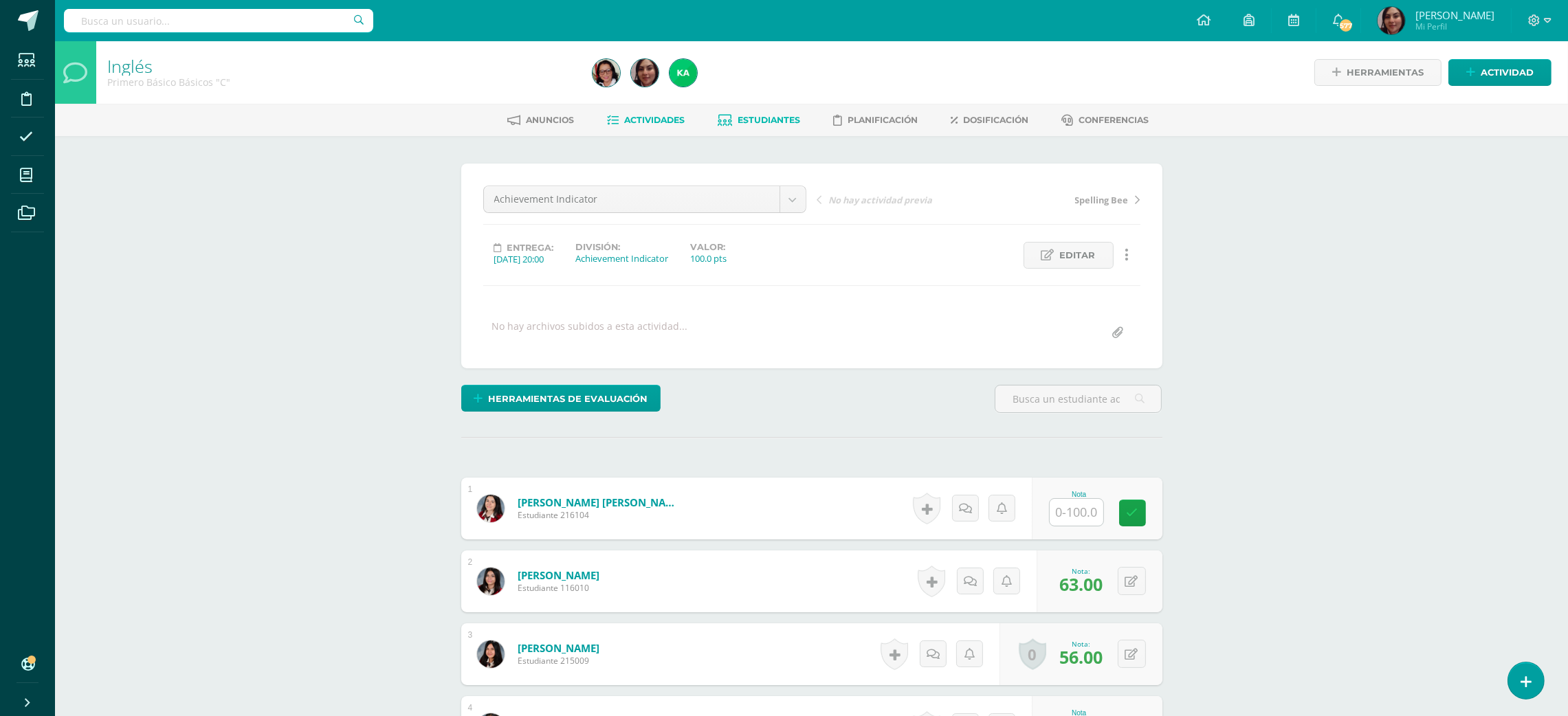
click at [738, 118] on span "Estudiantes" at bounding box center [769, 119] width 62 height 11
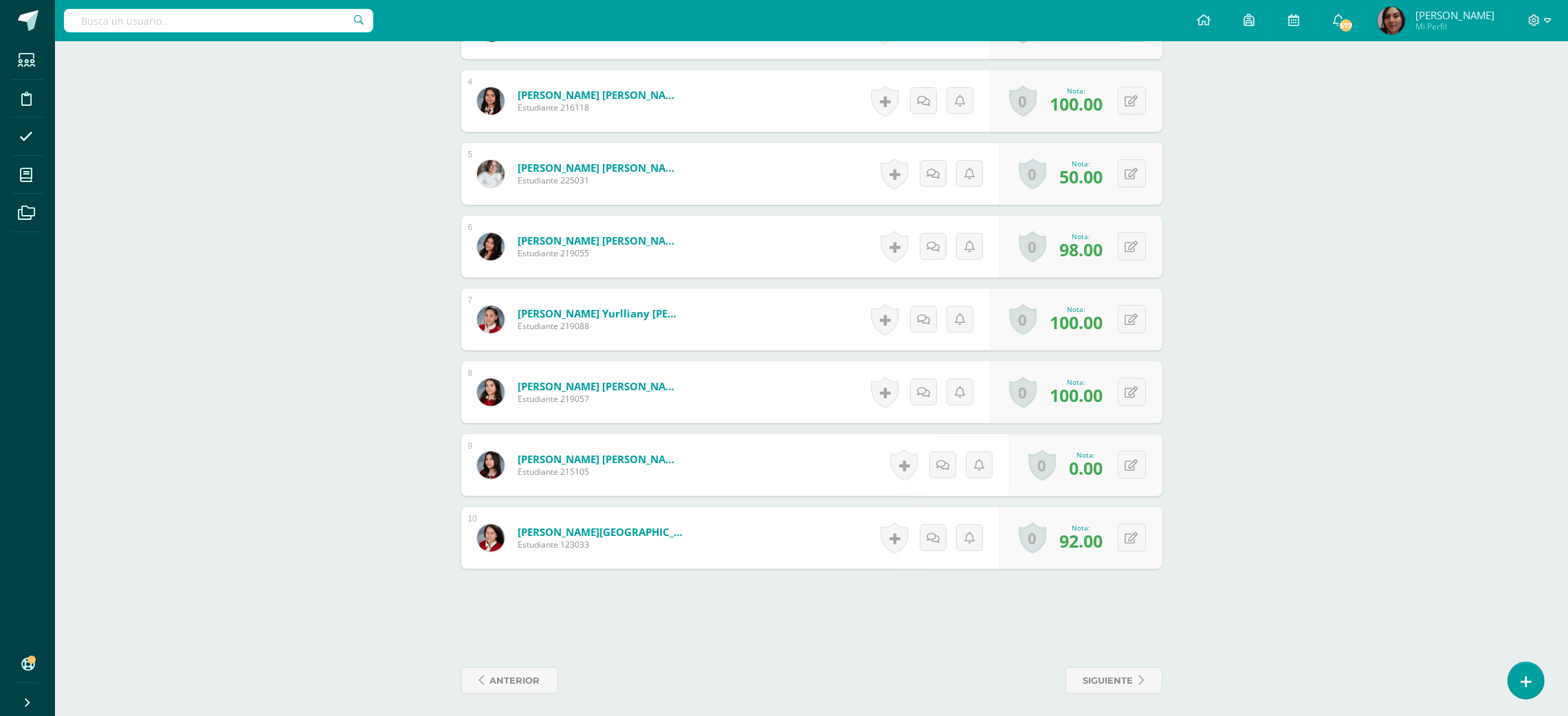
scroll to position [628, 0]
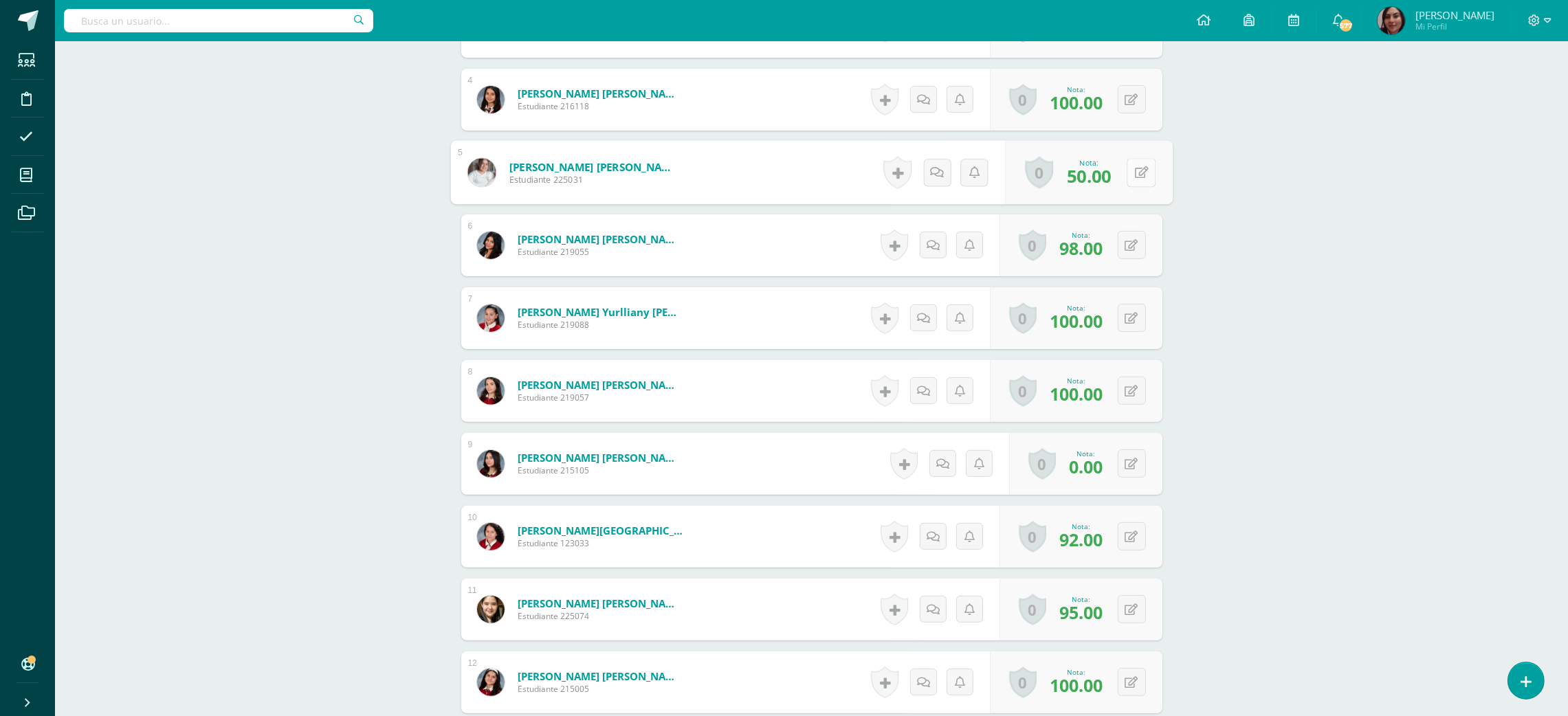
click at [1144, 173] on button at bounding box center [1141, 173] width 29 height 29
type input "85"
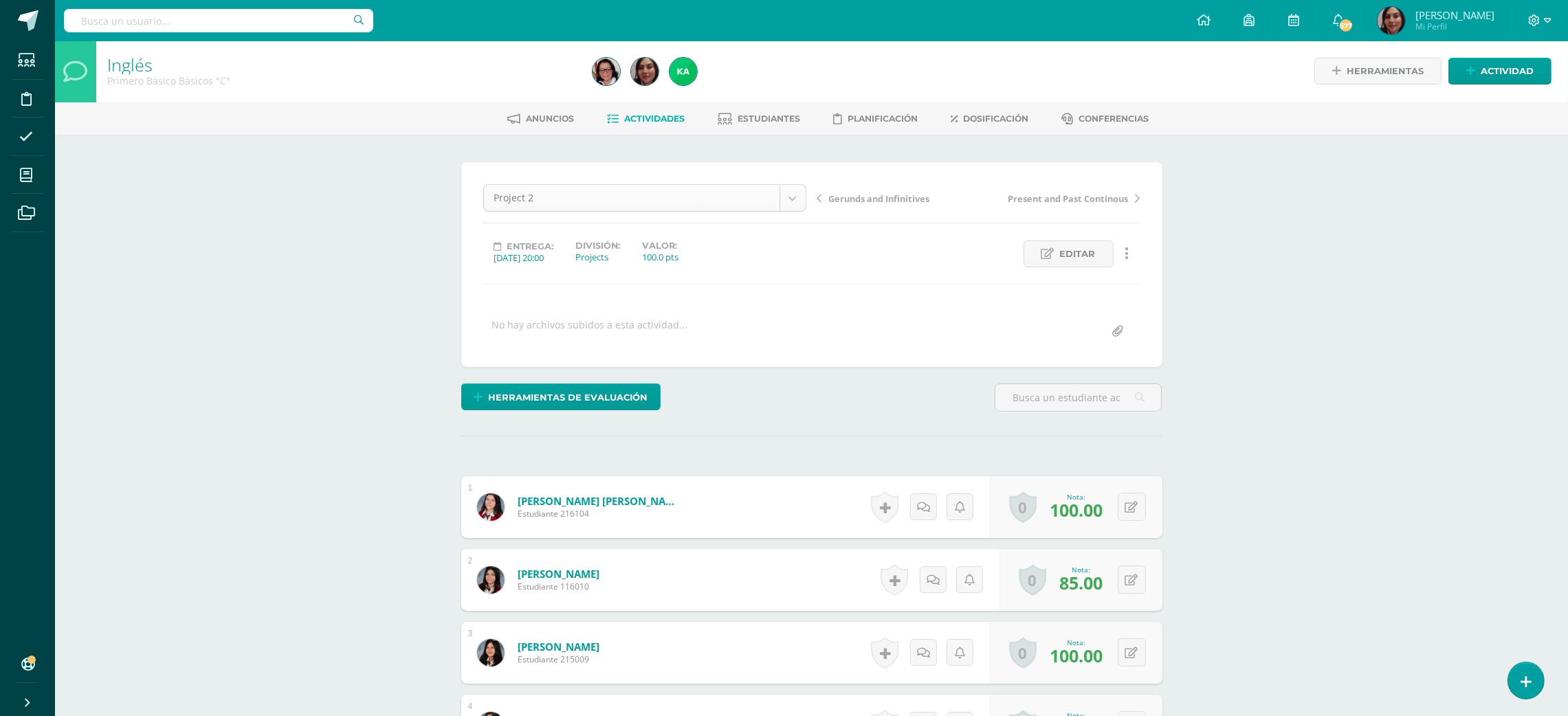
scroll to position [44, 0]
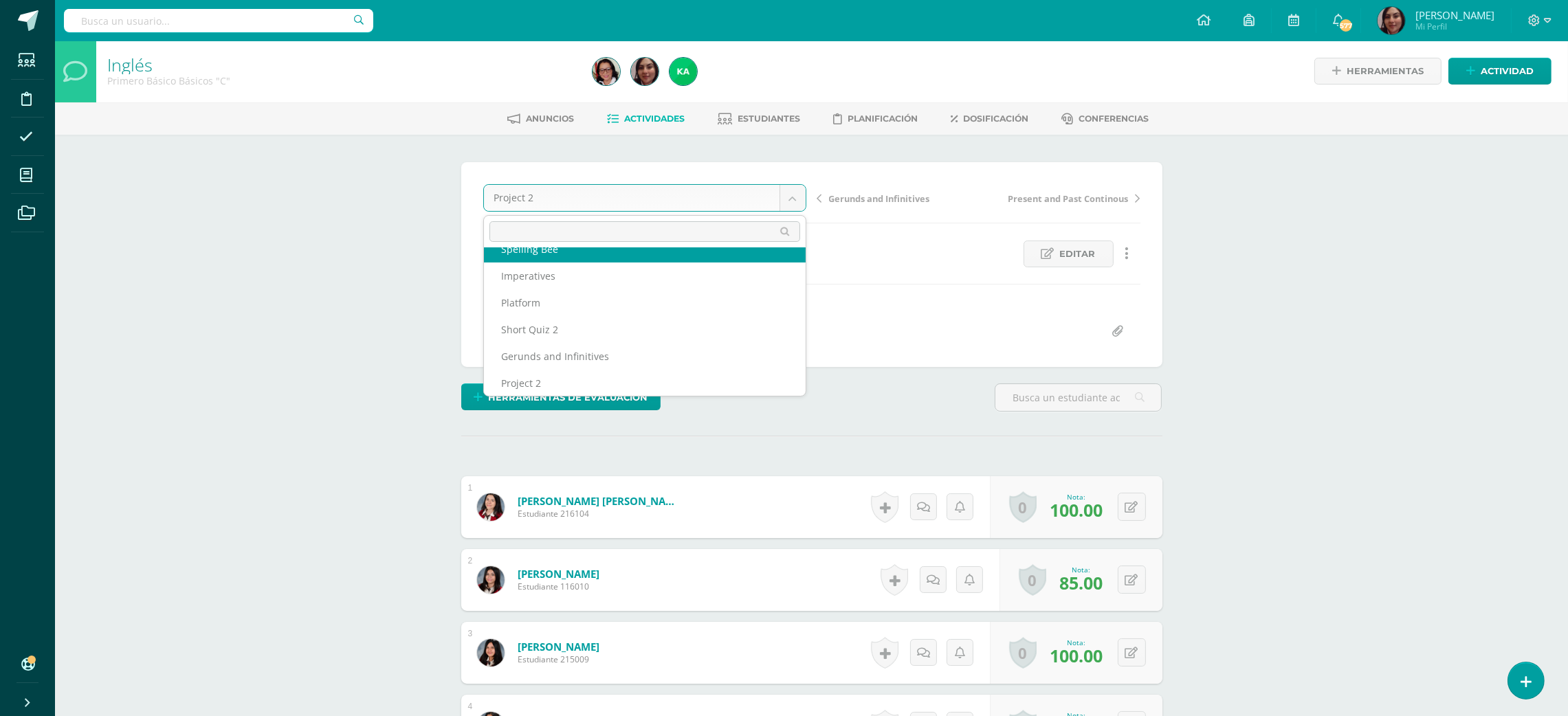
scroll to position [32, 0]
select select "/dashboard/teacher/grade-activity/196961/"
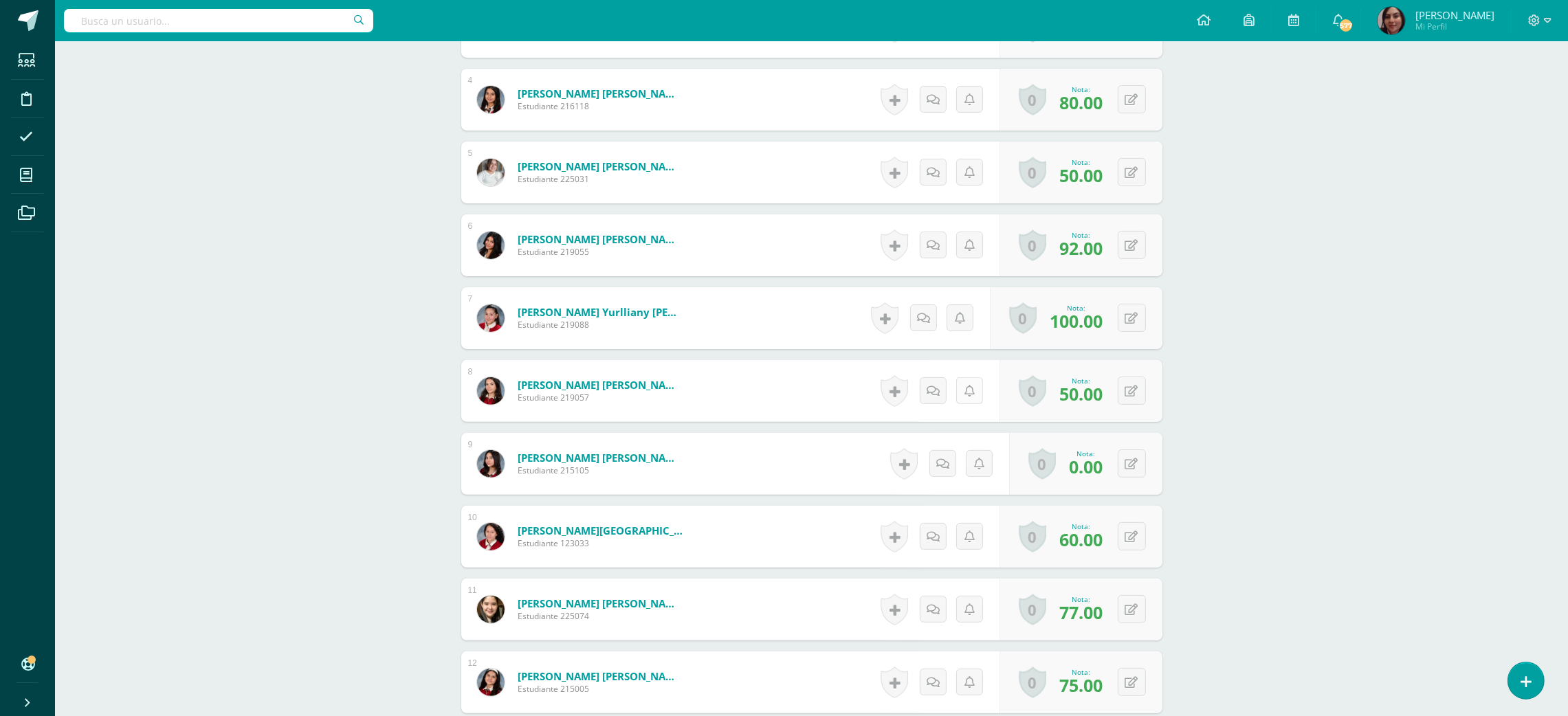
scroll to position [628, 0]
click at [1133, 175] on button at bounding box center [1141, 172] width 29 height 29
type input "75"
click at [1335, 246] on div "Inglés Primero Básico Básicos "C" Herramientas Detalle de asistencias Actividad…" at bounding box center [812, 324] width 1513 height 1822
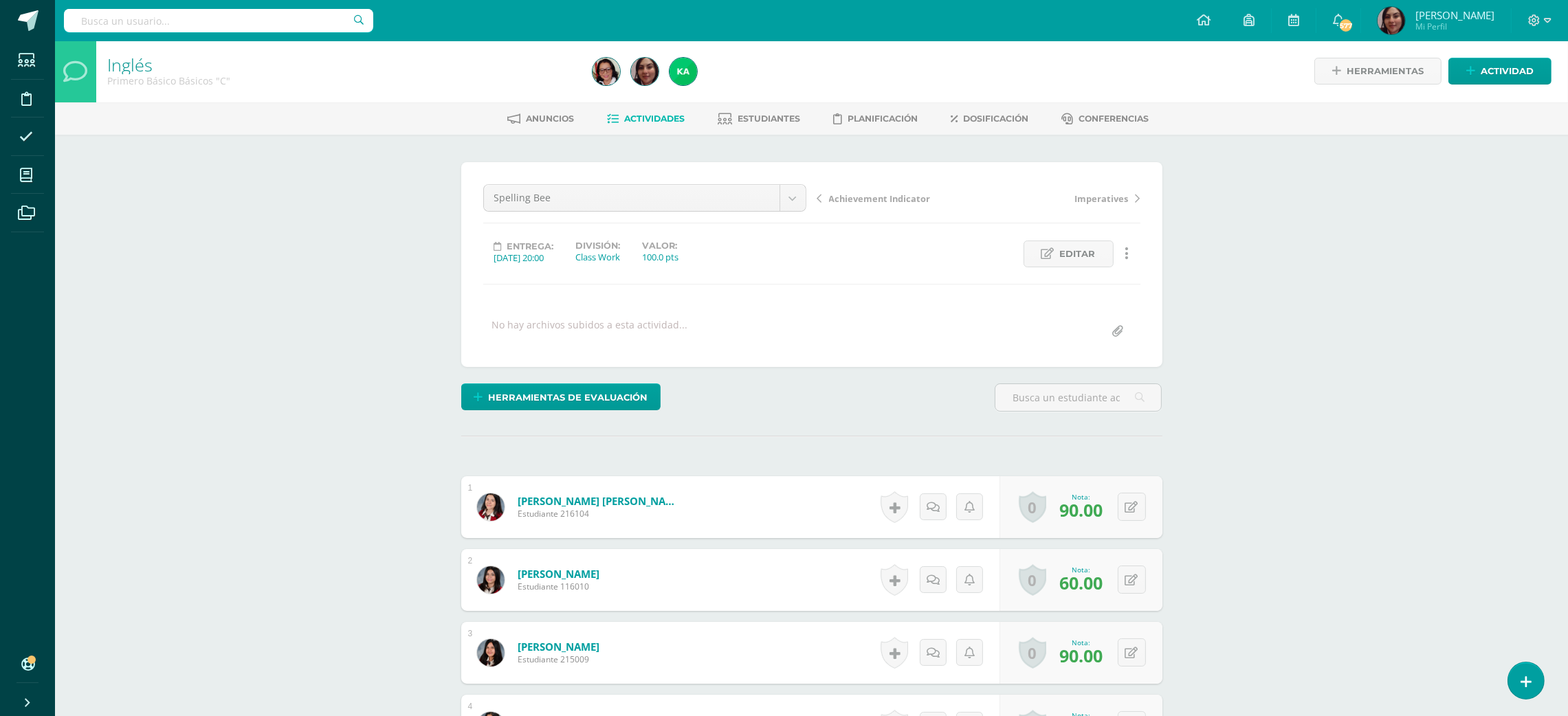
click at [881, 198] on span "Achievement Indicator" at bounding box center [879, 198] width 101 height 12
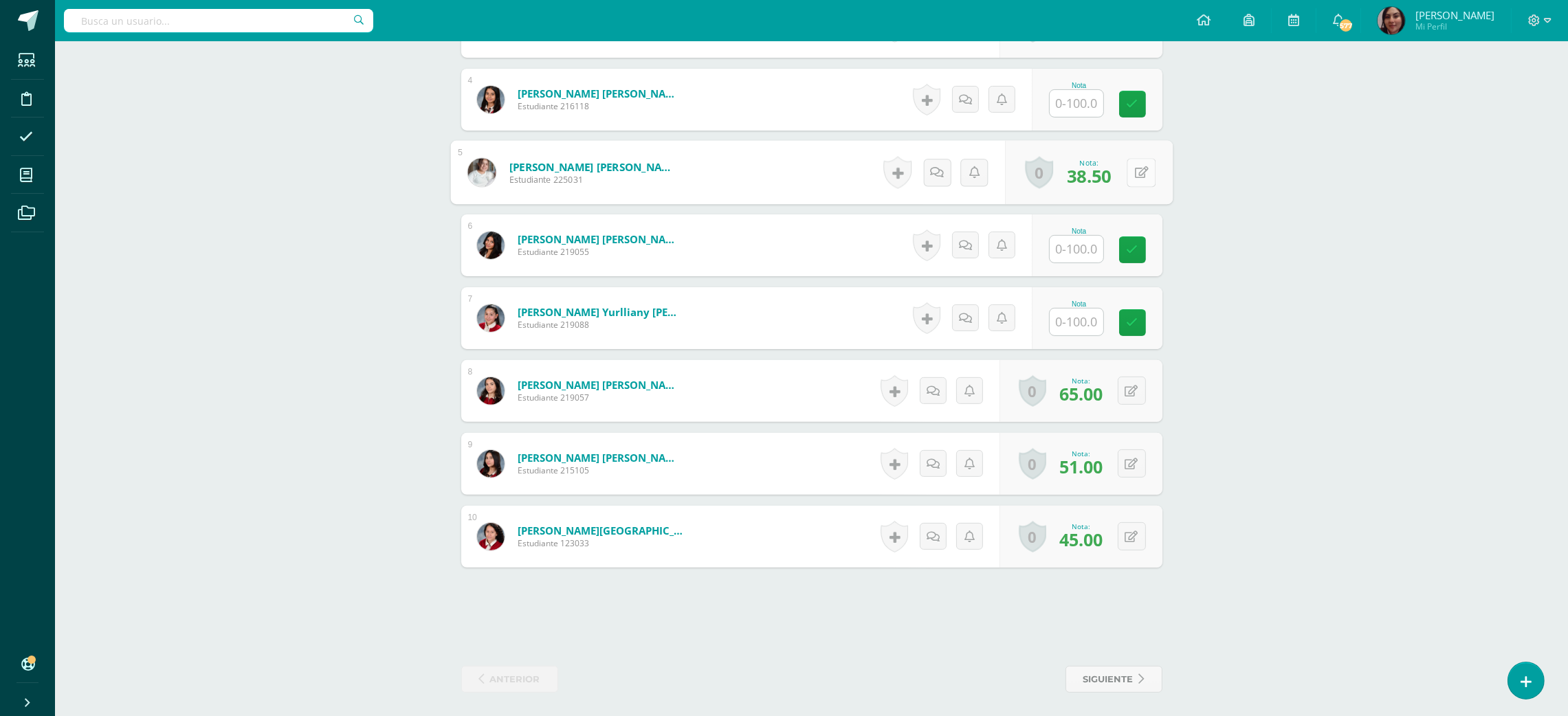
click at [1137, 165] on button at bounding box center [1141, 173] width 29 height 29
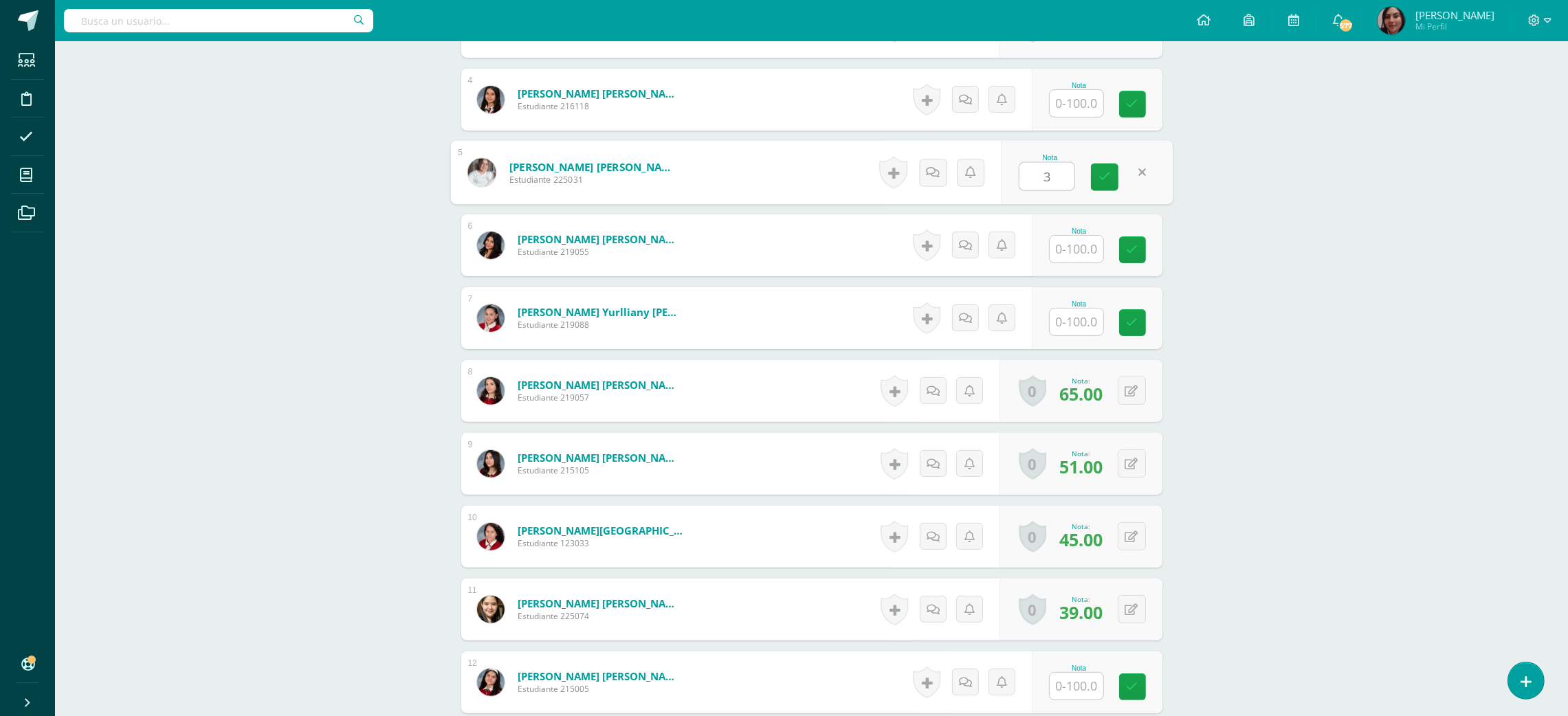
scroll to position [628, 0]
type input "39.5"
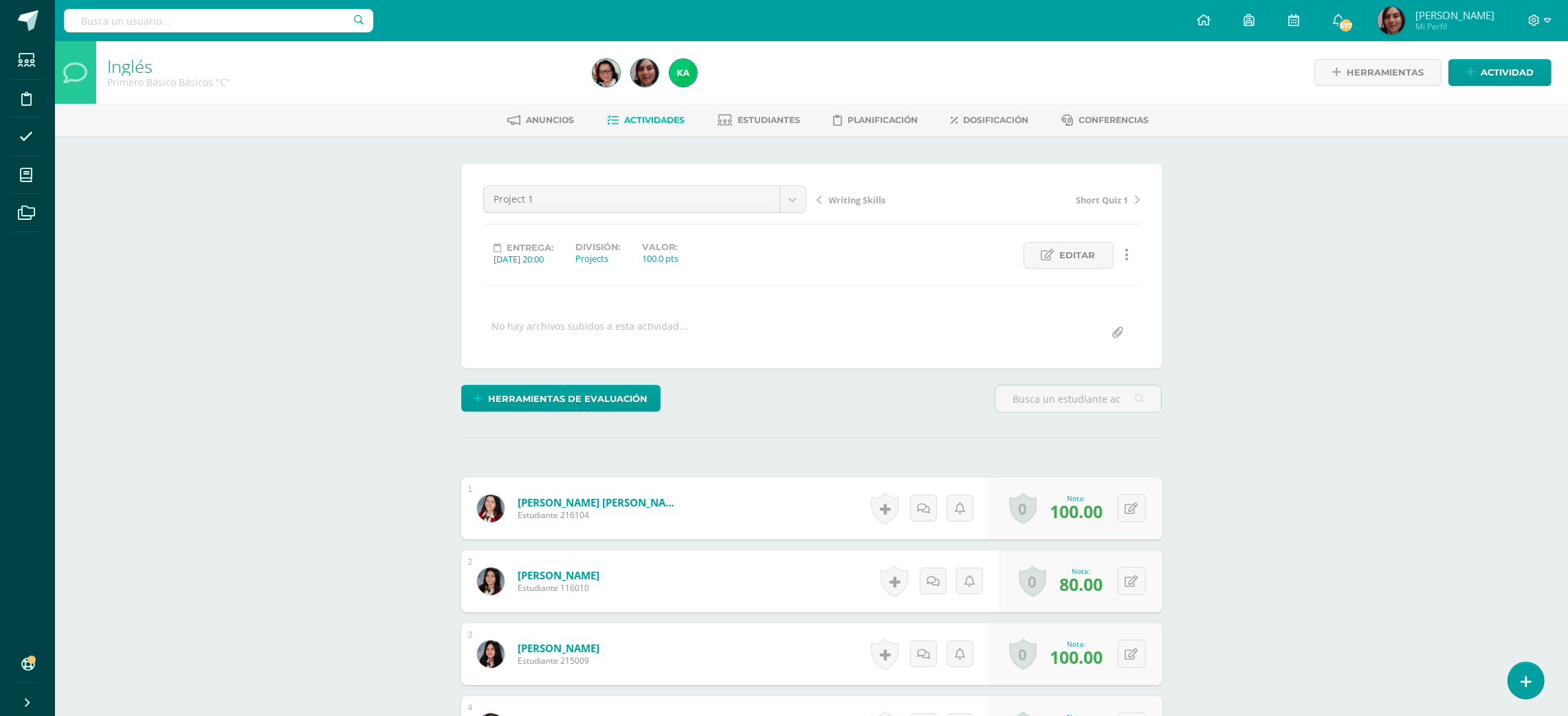
click at [1566, 468] on div "Inglés Primero Básico Básicos "C" Herramientas Detalle de asistencias Actividad…" at bounding box center [812, 695] width 1513 height 1307
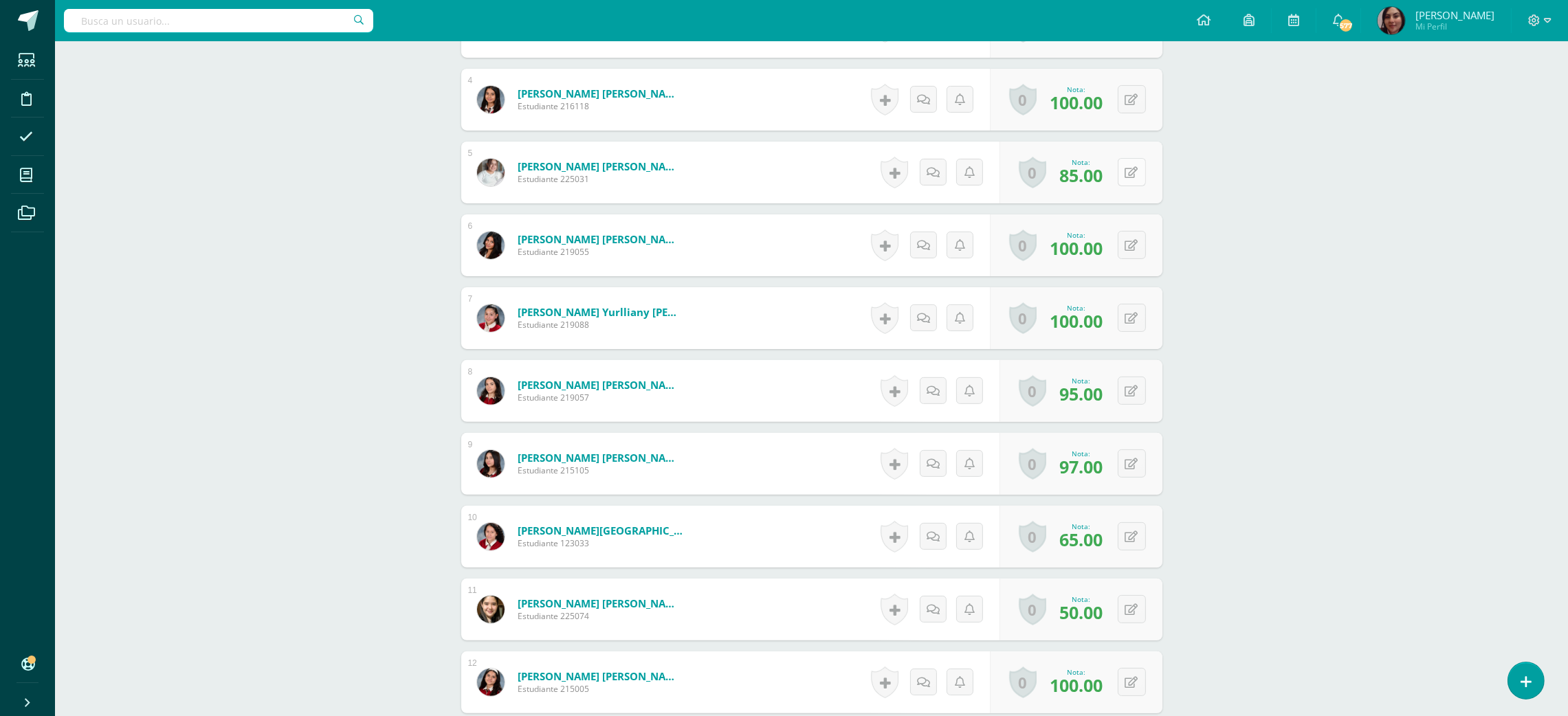
scroll to position [628, 0]
click at [1135, 175] on icon at bounding box center [1140, 171] width 14 height 11
type input "95"
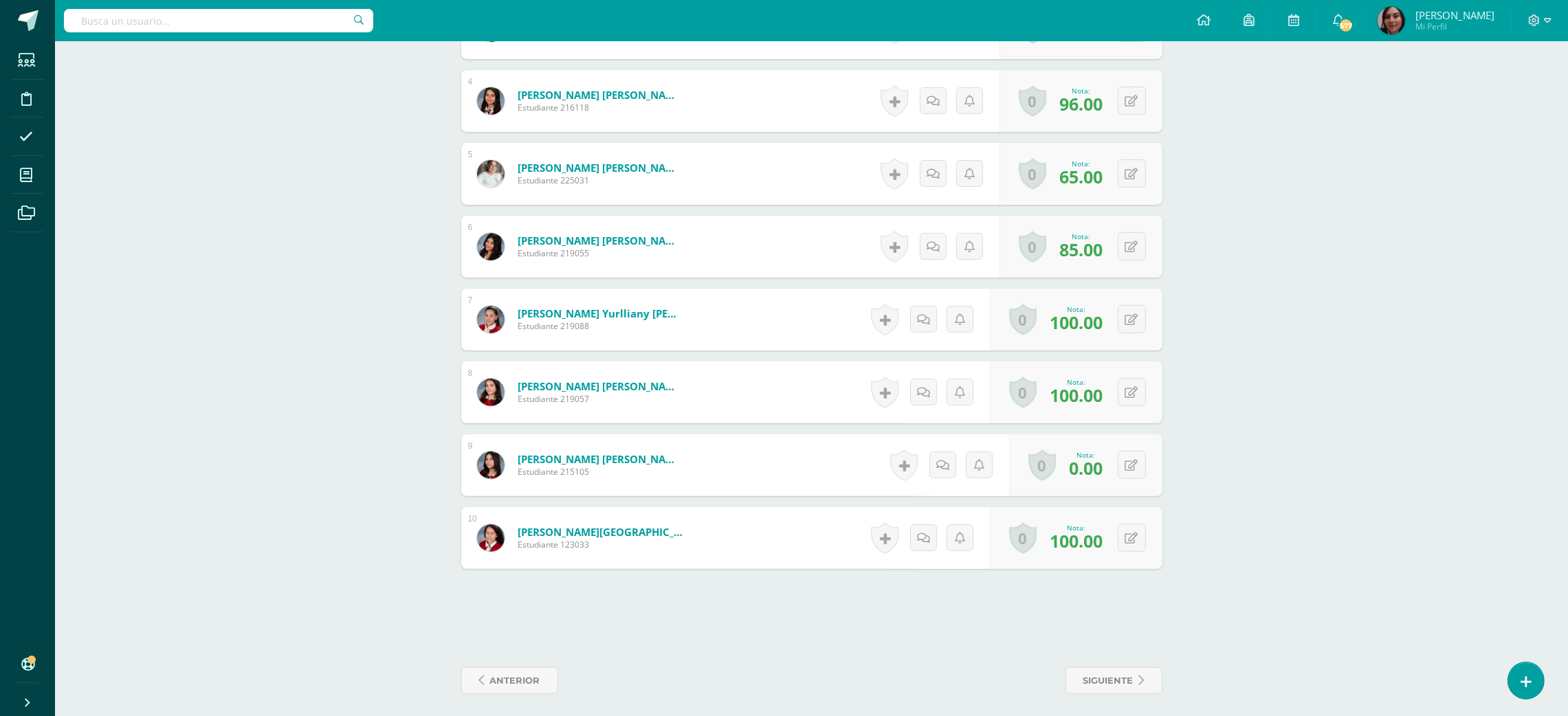
scroll to position [628, 0]
click at [1136, 175] on icon at bounding box center [1140, 172] width 14 height 11
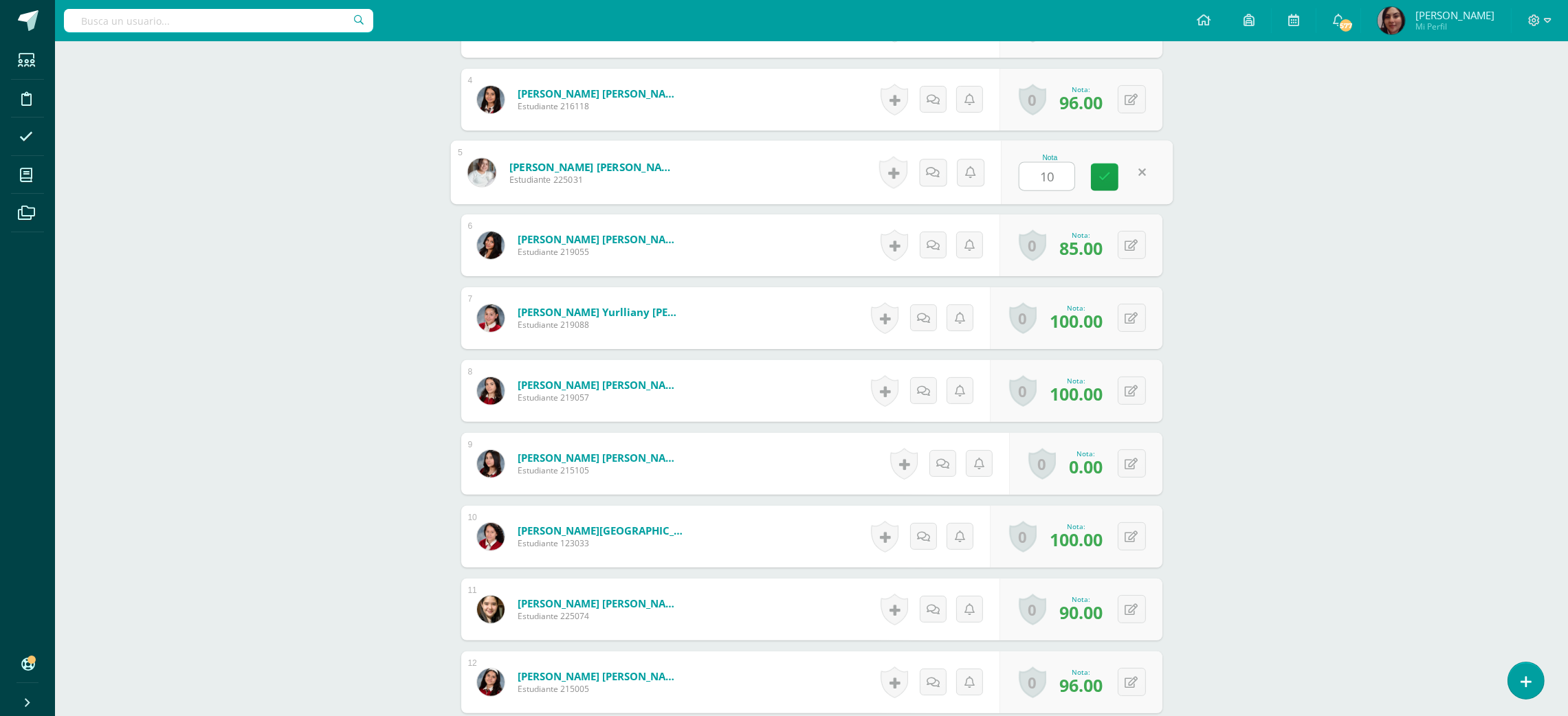
type input "100"
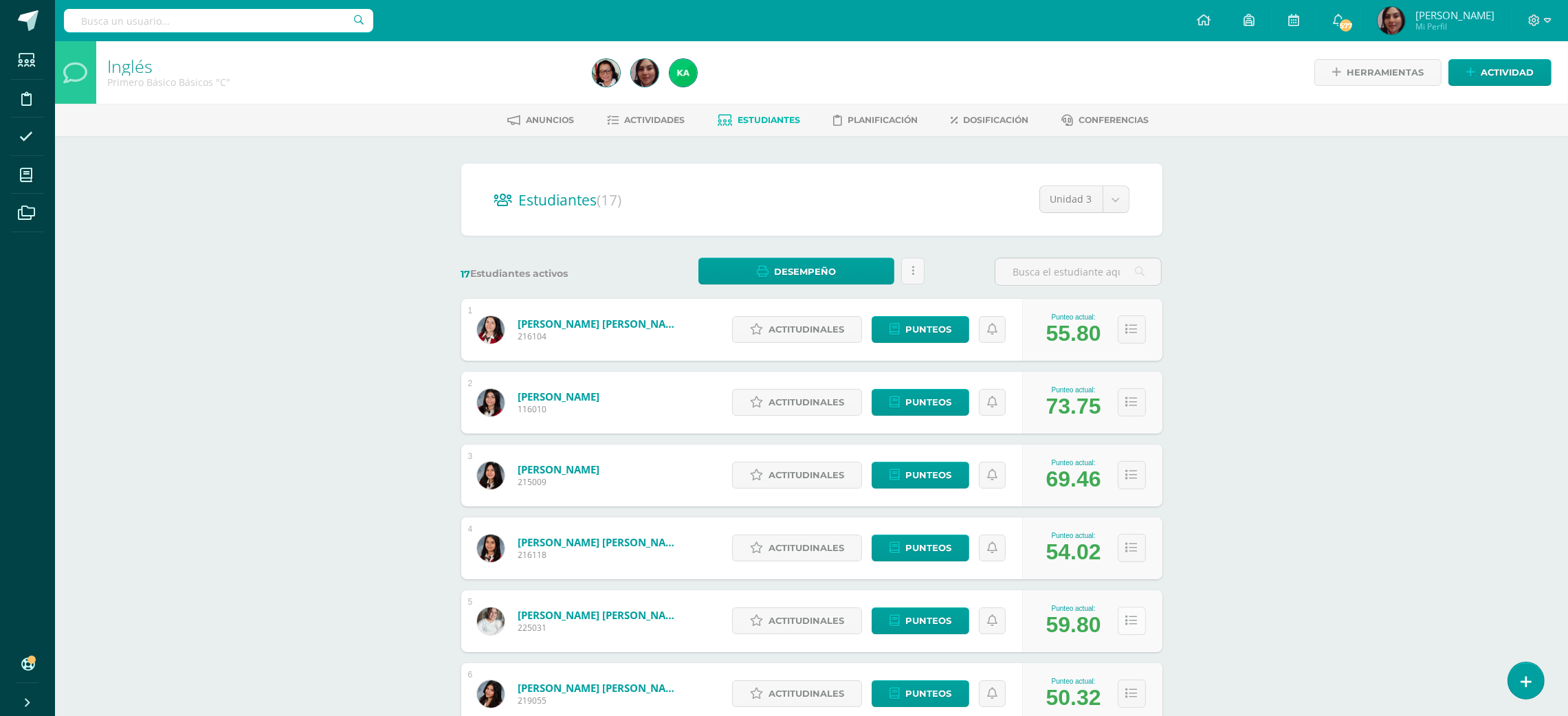
click at [1128, 617] on icon at bounding box center [1131, 621] width 11 height 11
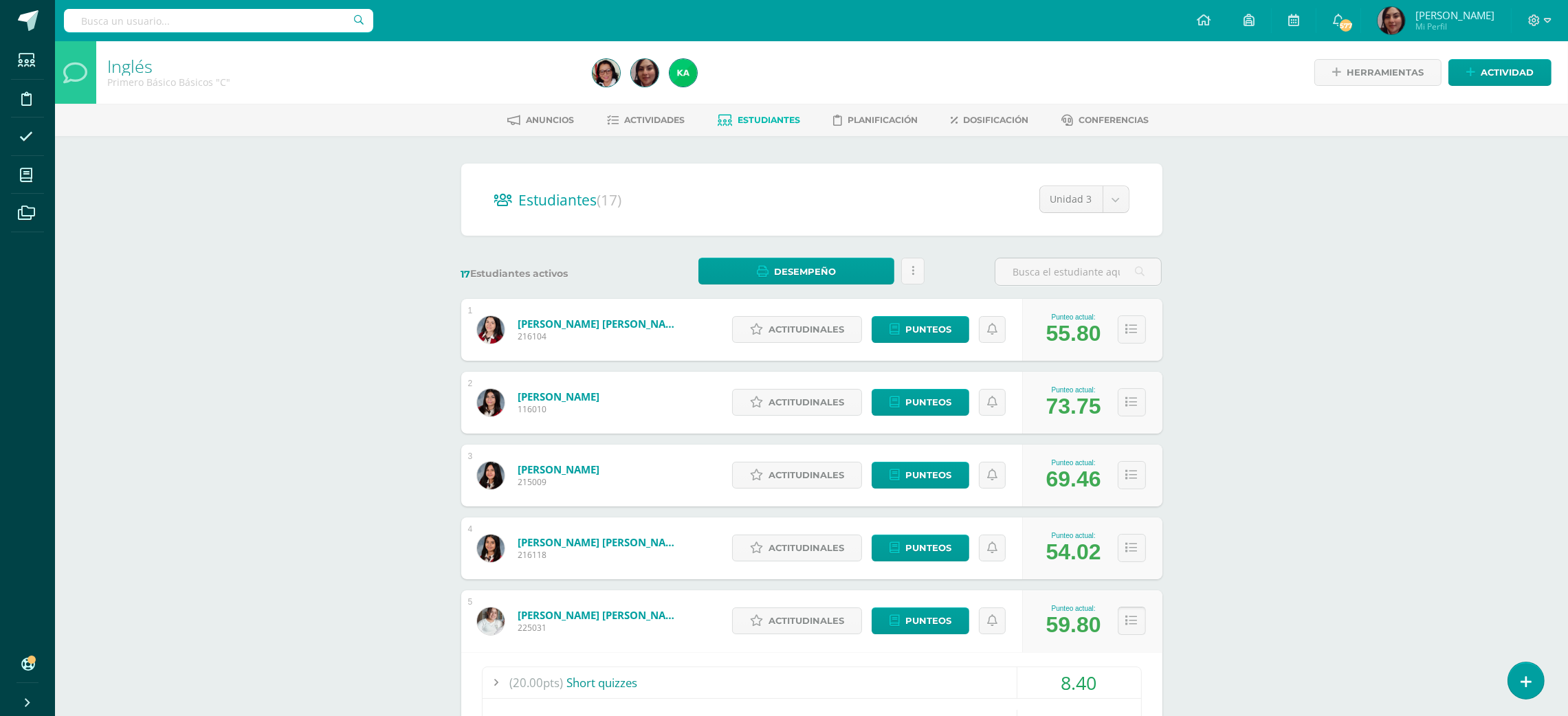
click at [1126, 632] on button at bounding box center [1131, 621] width 28 height 28
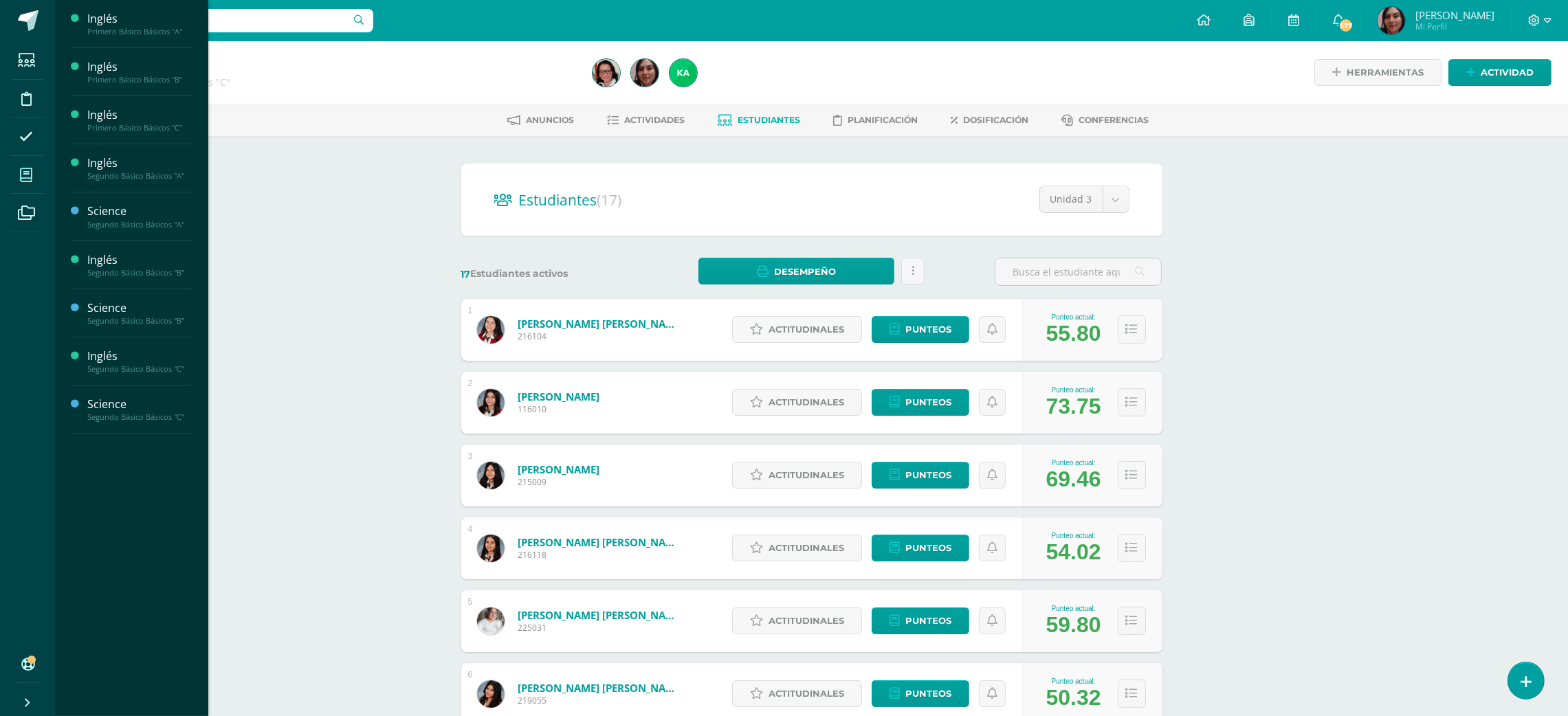
click at [23, 171] on icon at bounding box center [26, 175] width 12 height 14
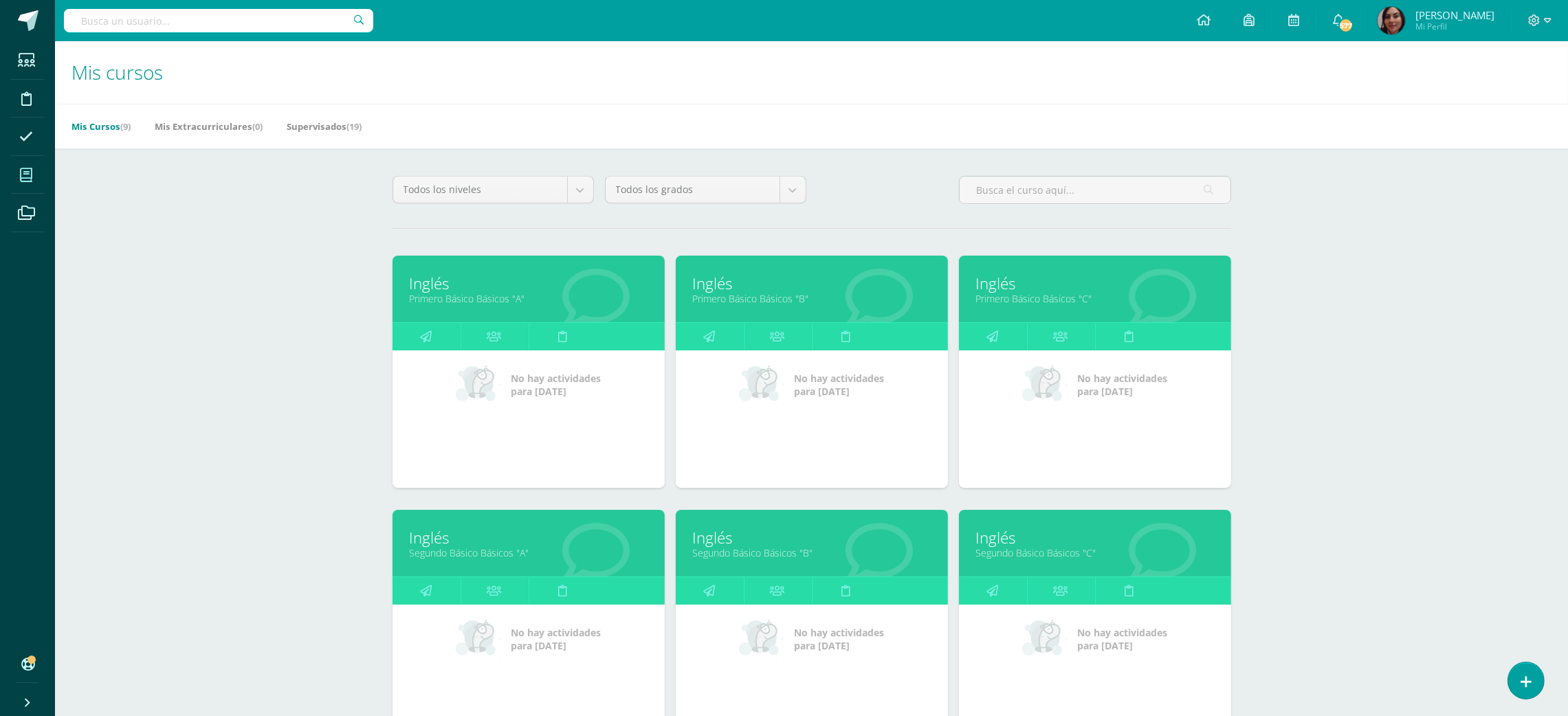
click at [1058, 538] on link "Inglés" at bounding box center [1094, 537] width 238 height 21
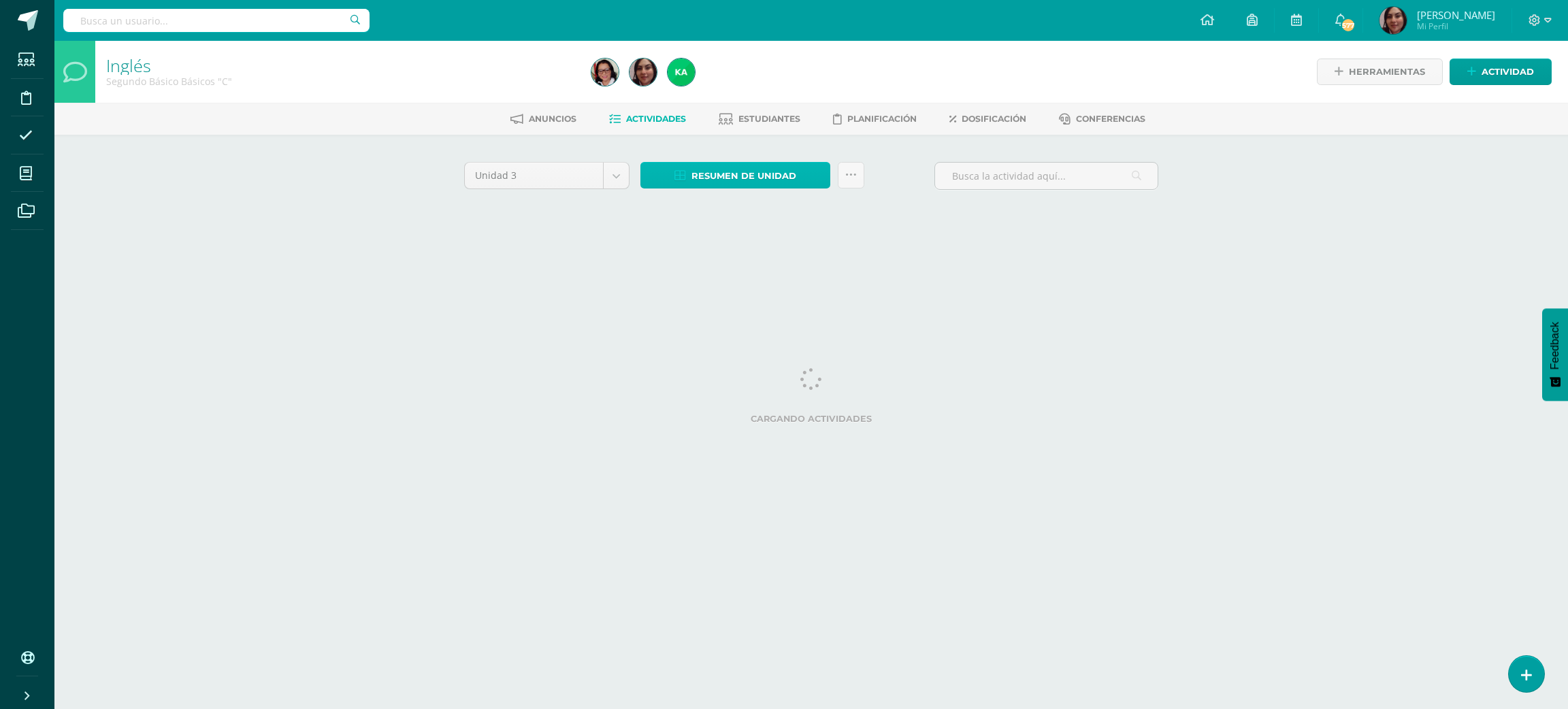
click at [729, 169] on span "Resumen de unidad" at bounding box center [743, 175] width 104 height 25
click at [726, 81] on link "Descargar como HTML" at bounding box center [736, 86] width 145 height 21
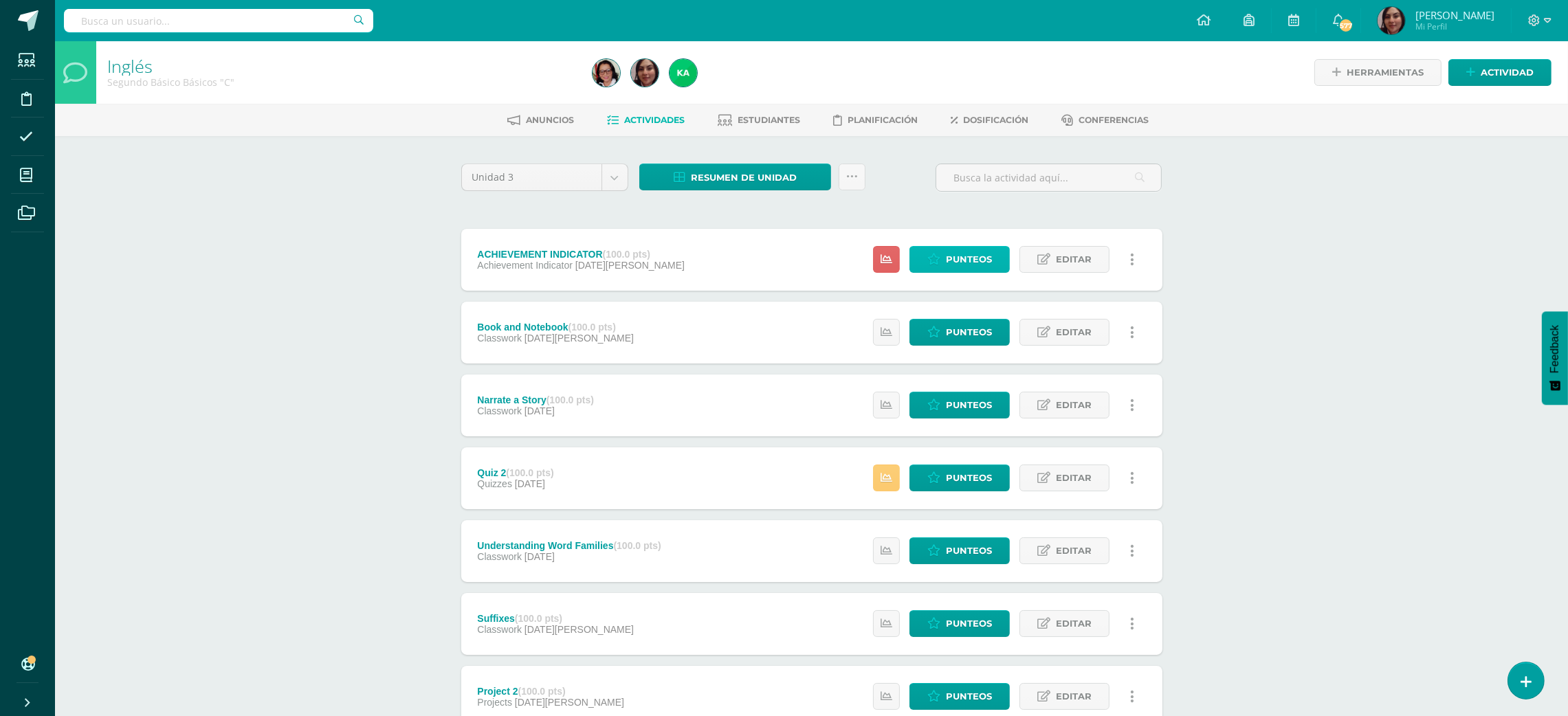
click at [945, 257] on link "Punteos" at bounding box center [959, 259] width 101 height 27
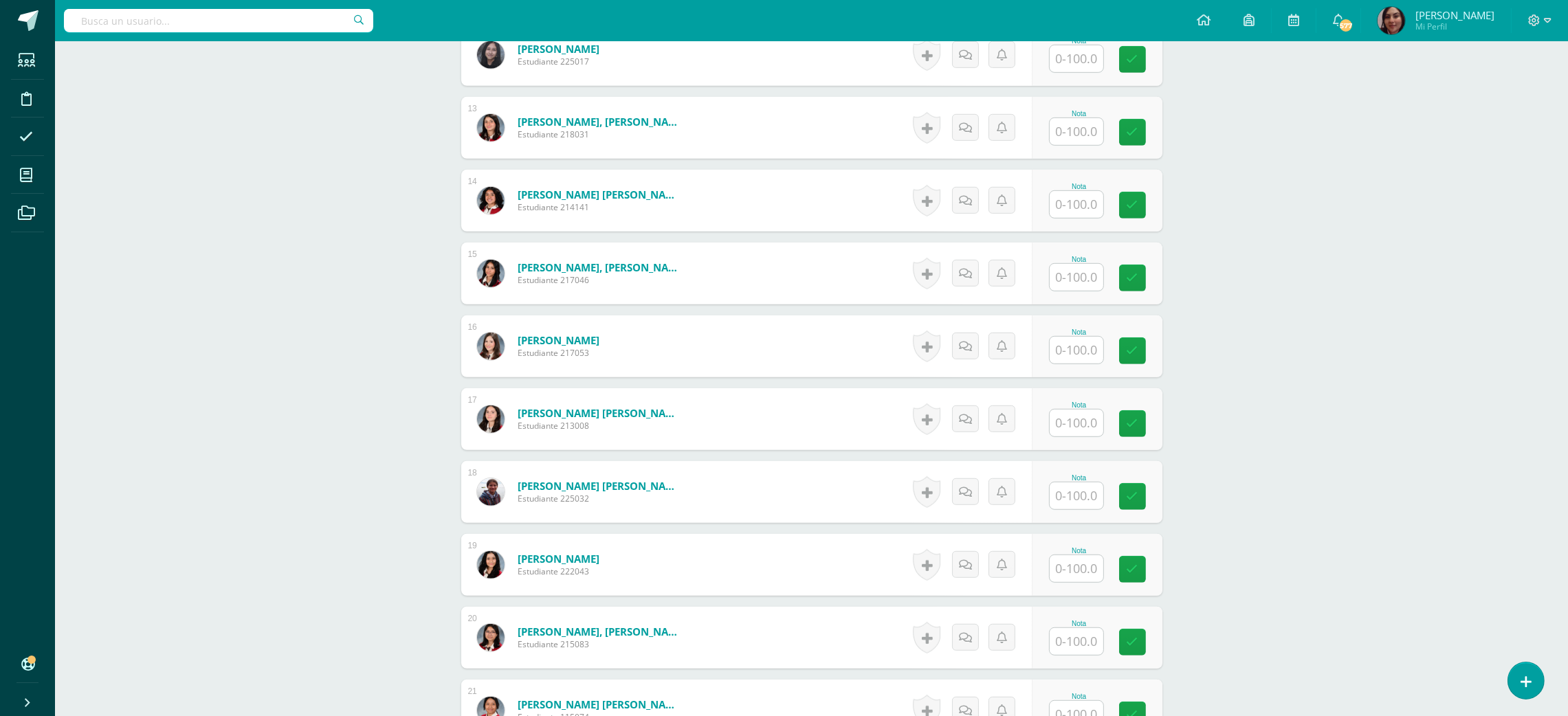
scroll to position [1256, 0]
click at [1059, 339] on input "text" at bounding box center [1084, 350] width 55 height 28
click at [1136, 339] on icon at bounding box center [1140, 345] width 14 height 11
type input "15"
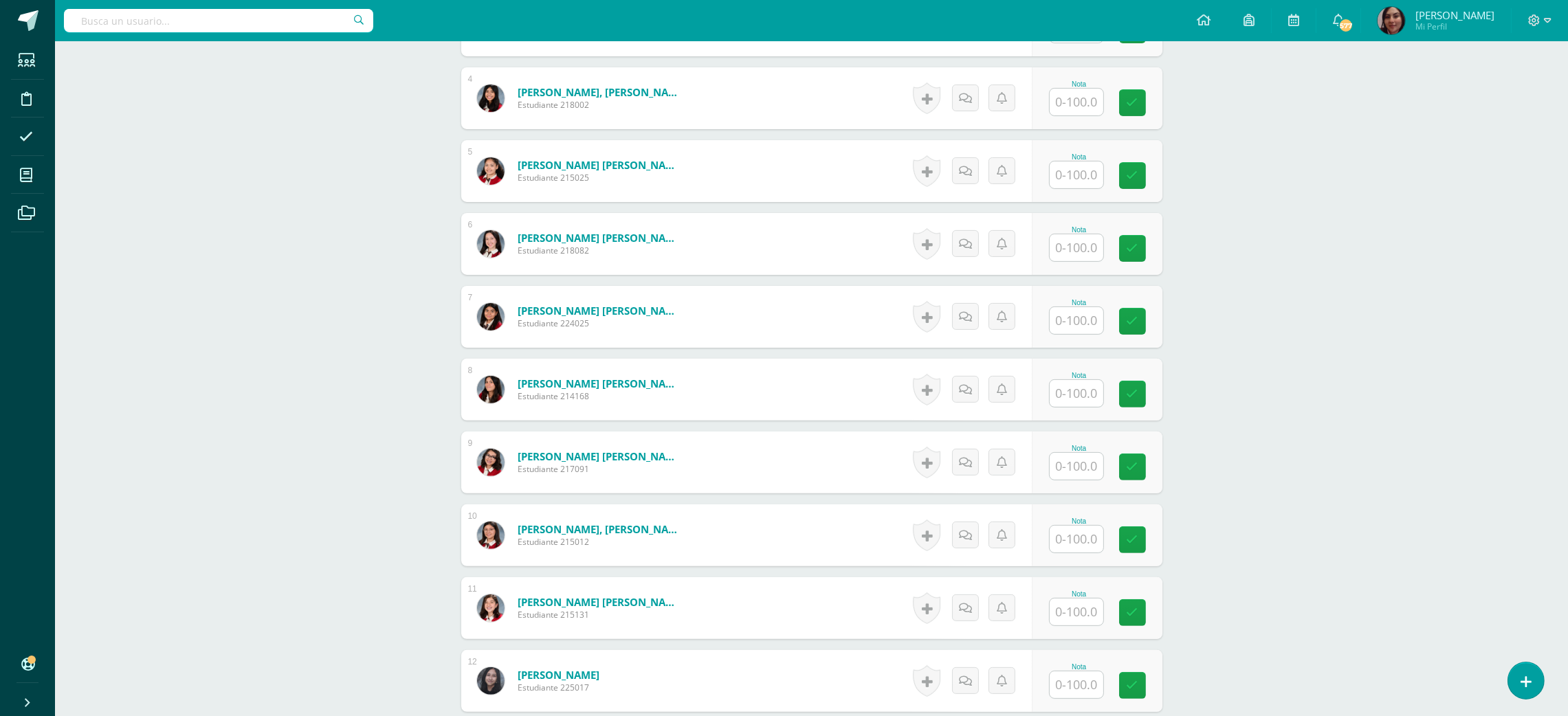
click at [1061, 399] on input "text" at bounding box center [1076, 393] width 54 height 27
type input "47"
